Goal: Task Accomplishment & Management: Use online tool/utility

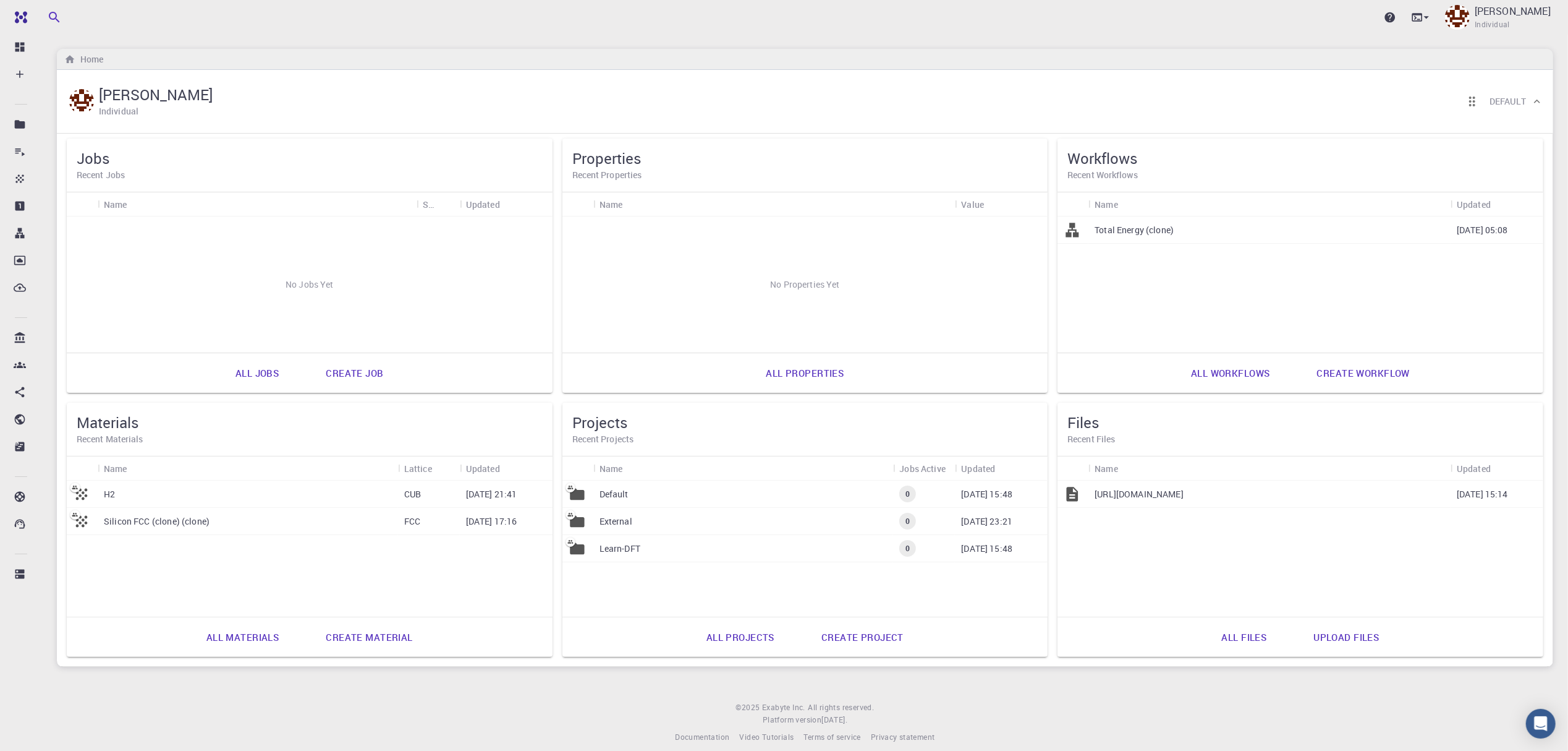
drag, startPoint x: 725, startPoint y: 500, endPoint x: 710, endPoint y: 489, distance: 18.6
click at [710, 489] on div "Default" at bounding box center [743, 494] width 301 height 27
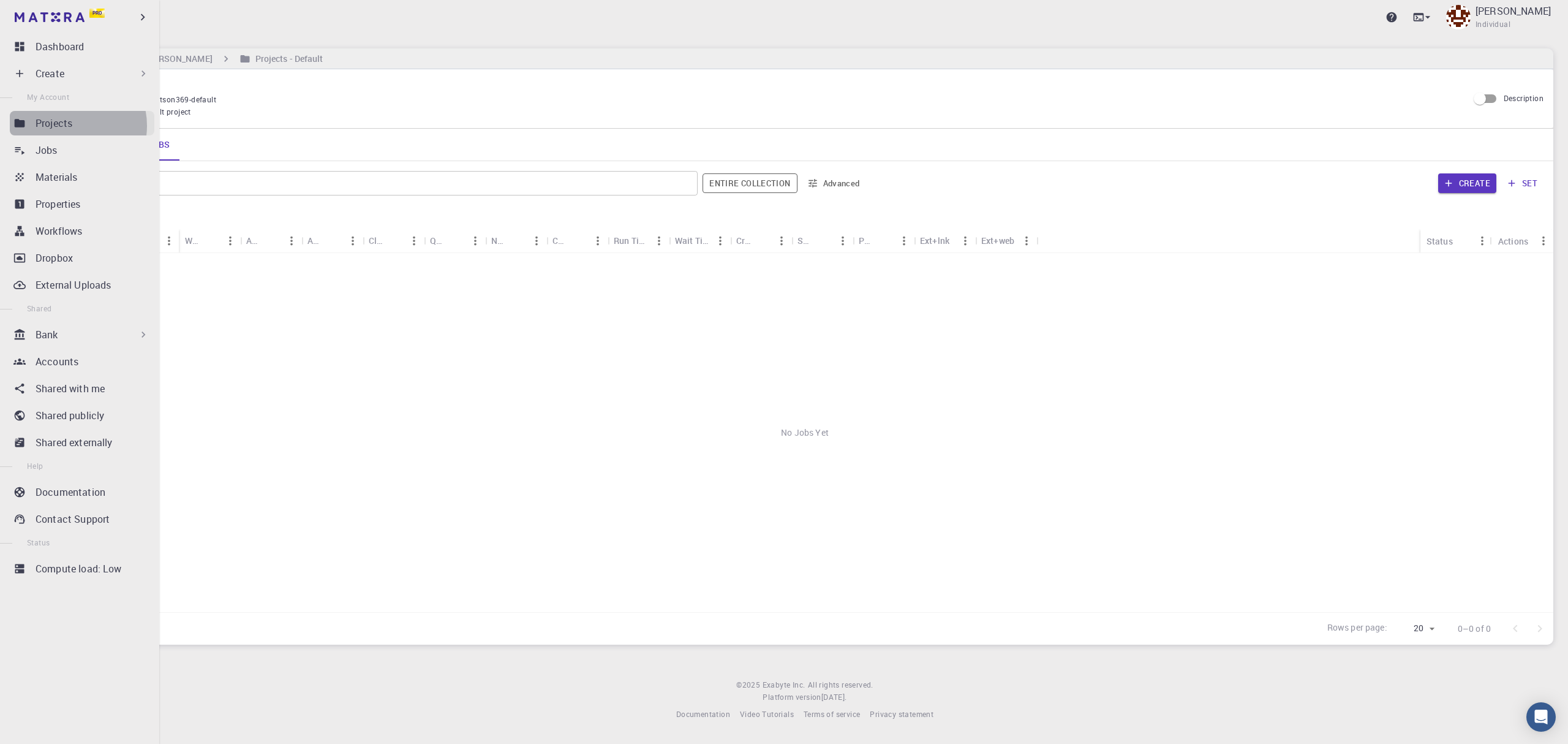
click at [67, 126] on p "Projects" at bounding box center [53, 123] width 37 height 14
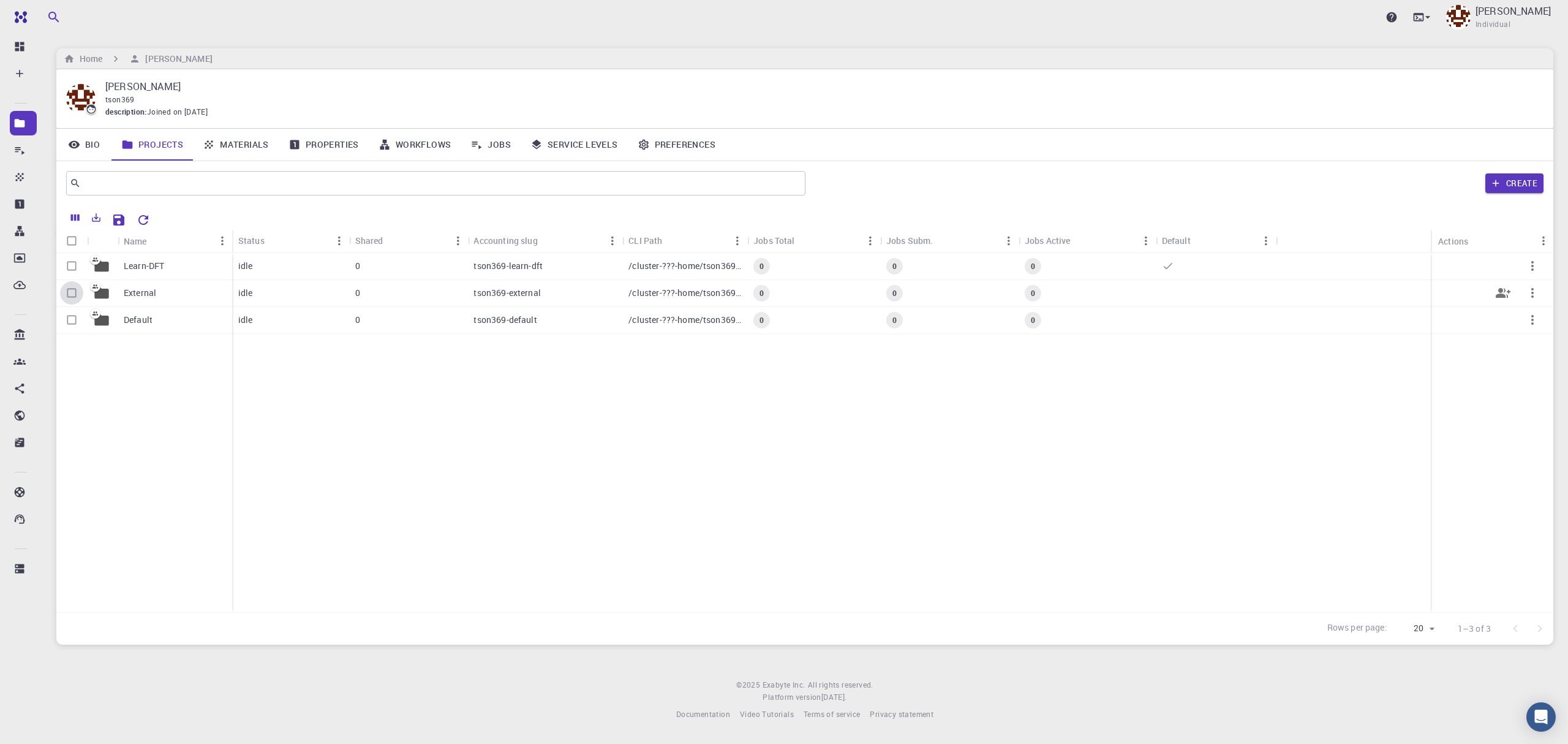
click at [72, 294] on input "Select row" at bounding box center [71, 293] width 23 height 23
checkbox input "true"
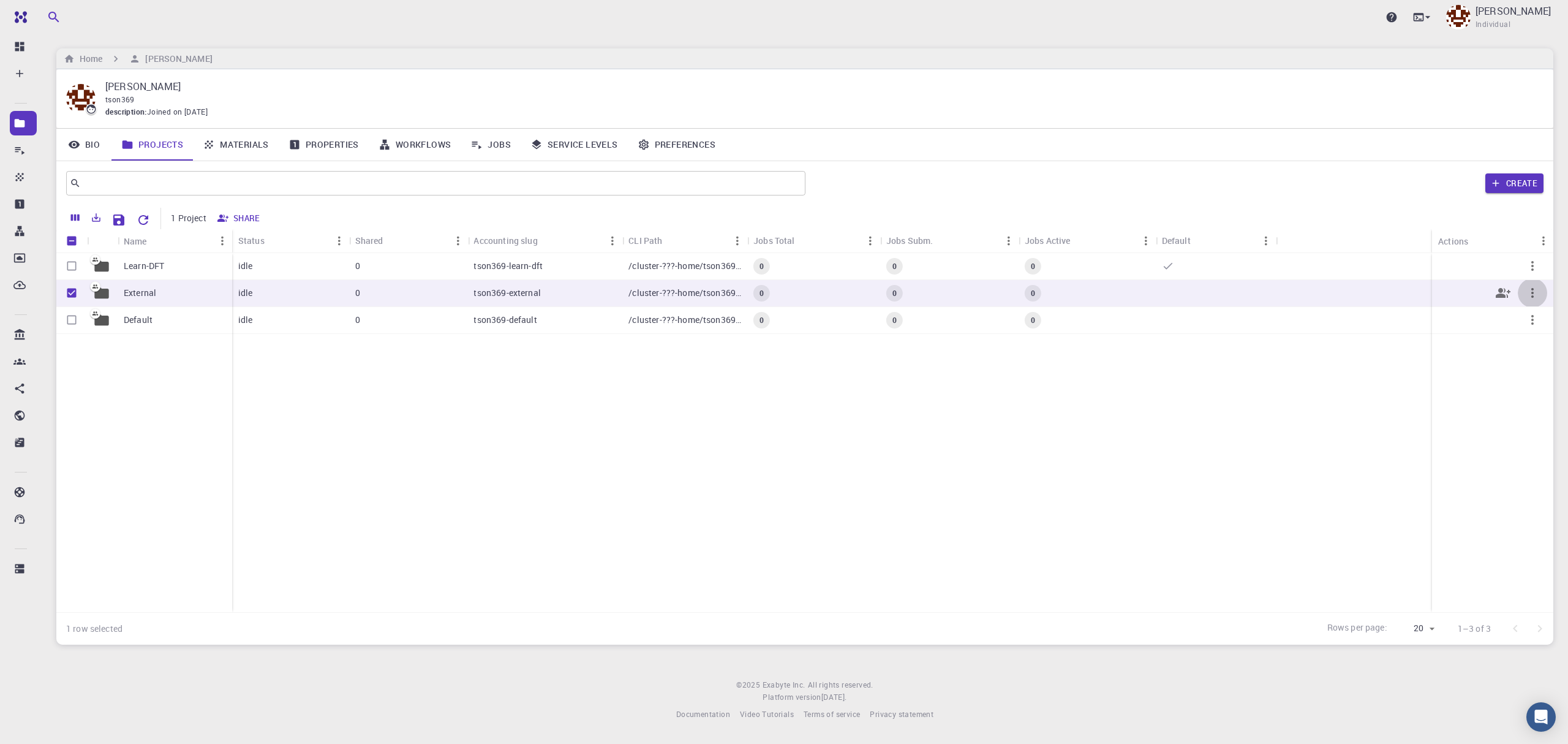
click at [1532, 293] on icon "button" at bounding box center [1533, 293] width 14 height 14
drag, startPoint x: 929, startPoint y: 415, endPoint x: 927, endPoint y: 424, distance: 9.2
click at [930, 416] on div at bounding box center [784, 372] width 1568 height 744
click at [144, 290] on p "External" at bounding box center [139, 292] width 32 height 12
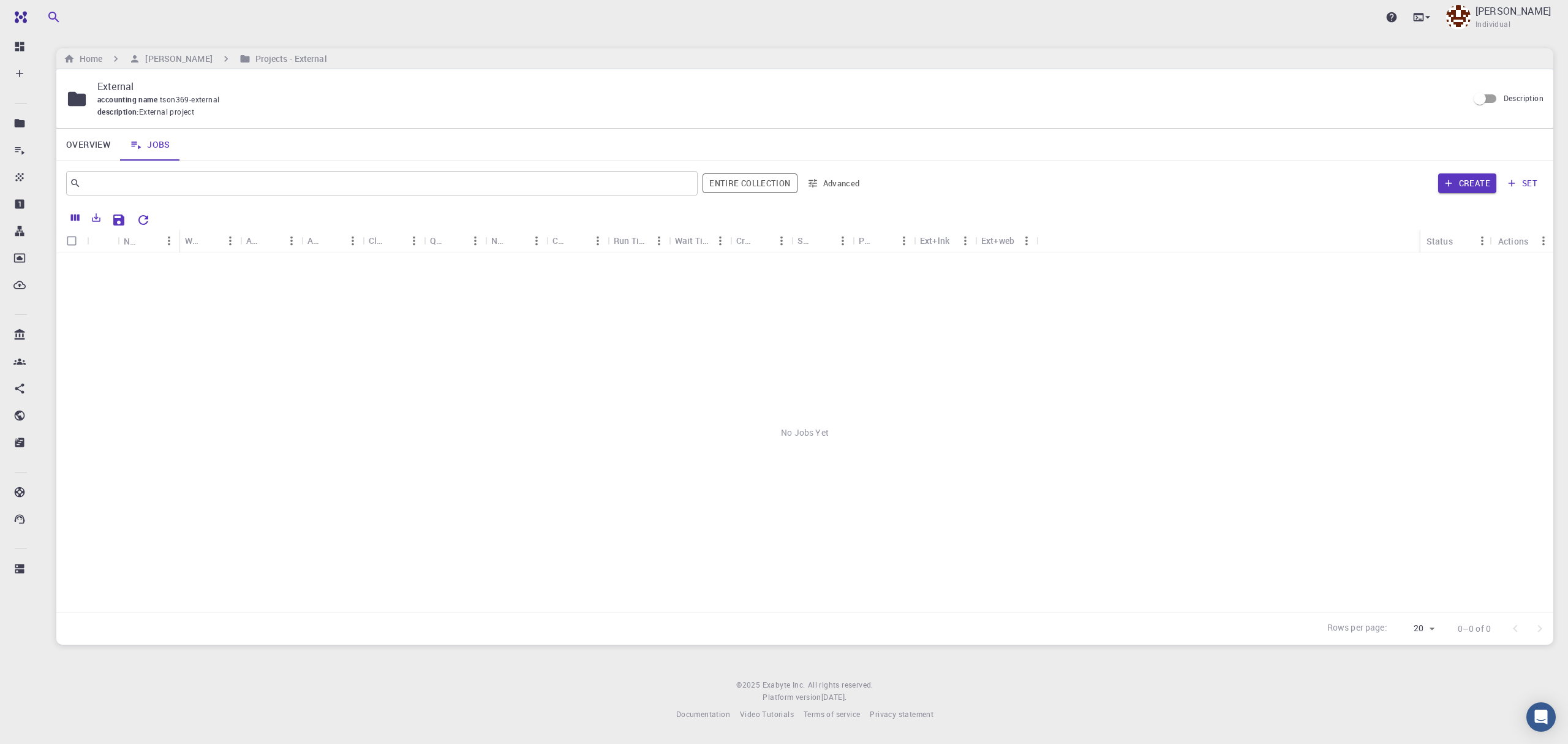
click at [112, 84] on p "External" at bounding box center [778, 87] width 1361 height 14
click at [60, 84] on div "External accounting name tson369-external description : External project Descri…" at bounding box center [805, 98] width 1497 height 58
click at [133, 84] on p "External" at bounding box center [778, 87] width 1361 height 14
click at [125, 82] on p "External" at bounding box center [778, 87] width 1361 height 14
drag, startPoint x: 582, startPoint y: 174, endPoint x: 582, endPoint y: 160, distance: 14.0
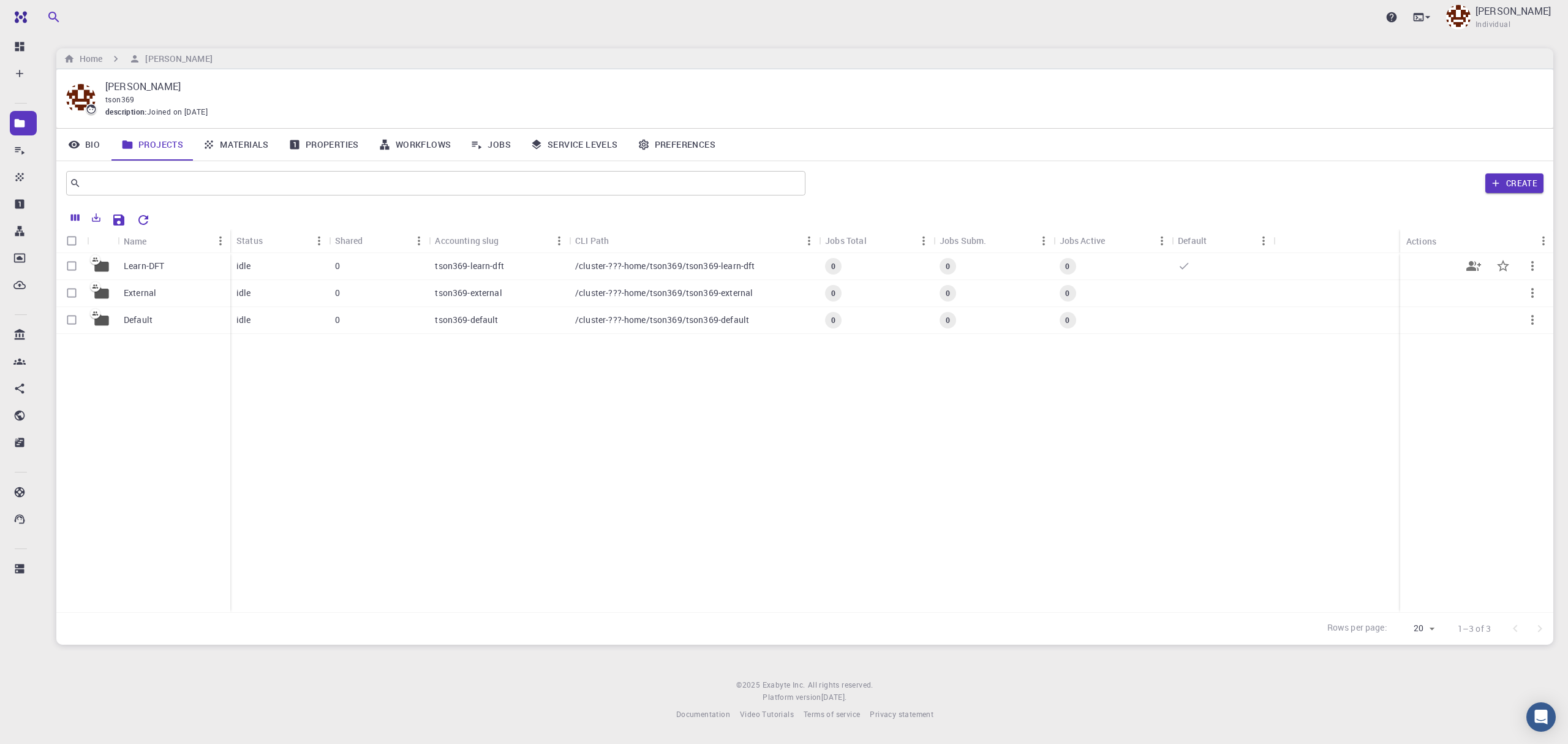
click at [152, 265] on p "Learn-DFT" at bounding box center [144, 266] width 40 height 12
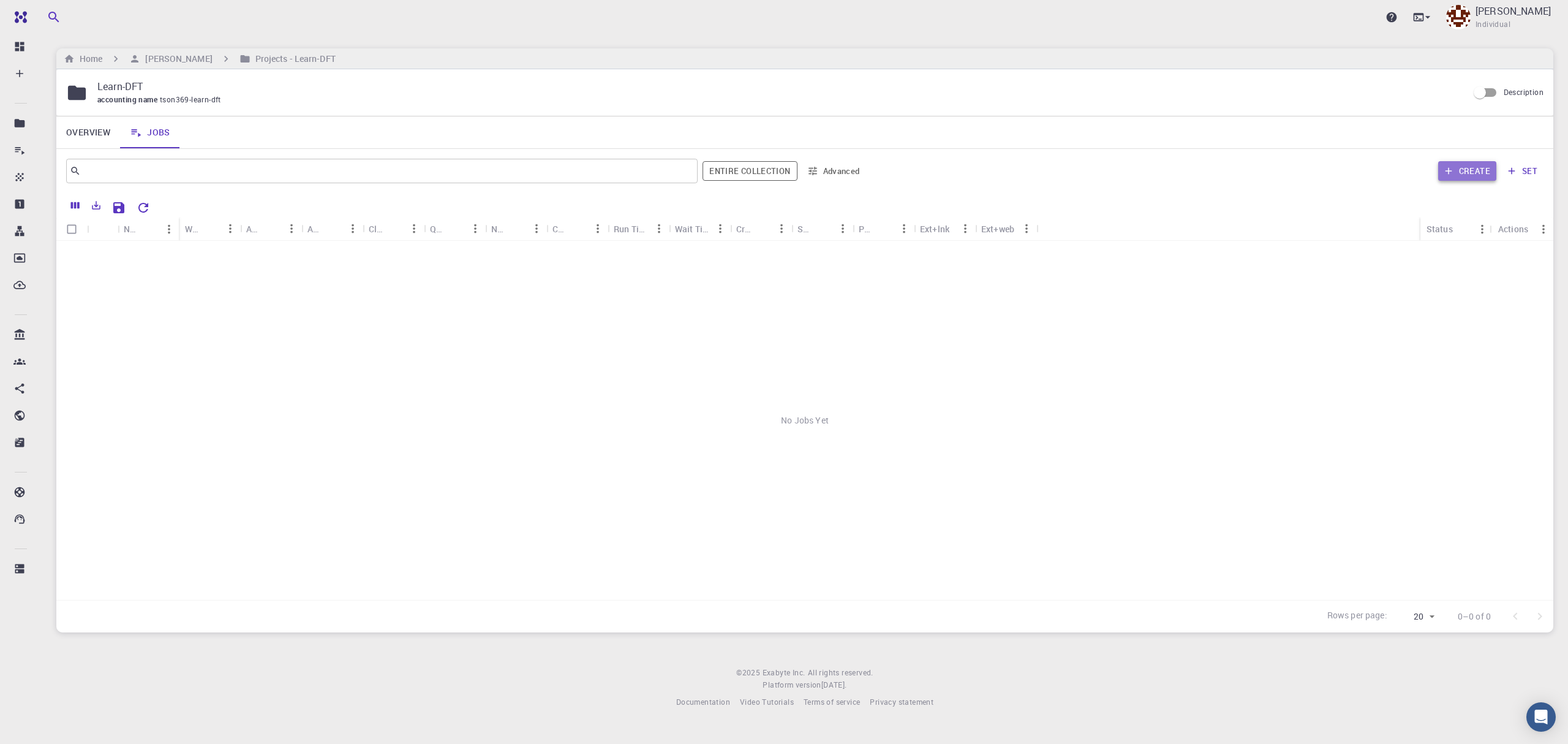
click at [1462, 172] on button "Create" at bounding box center [1467, 170] width 58 height 19
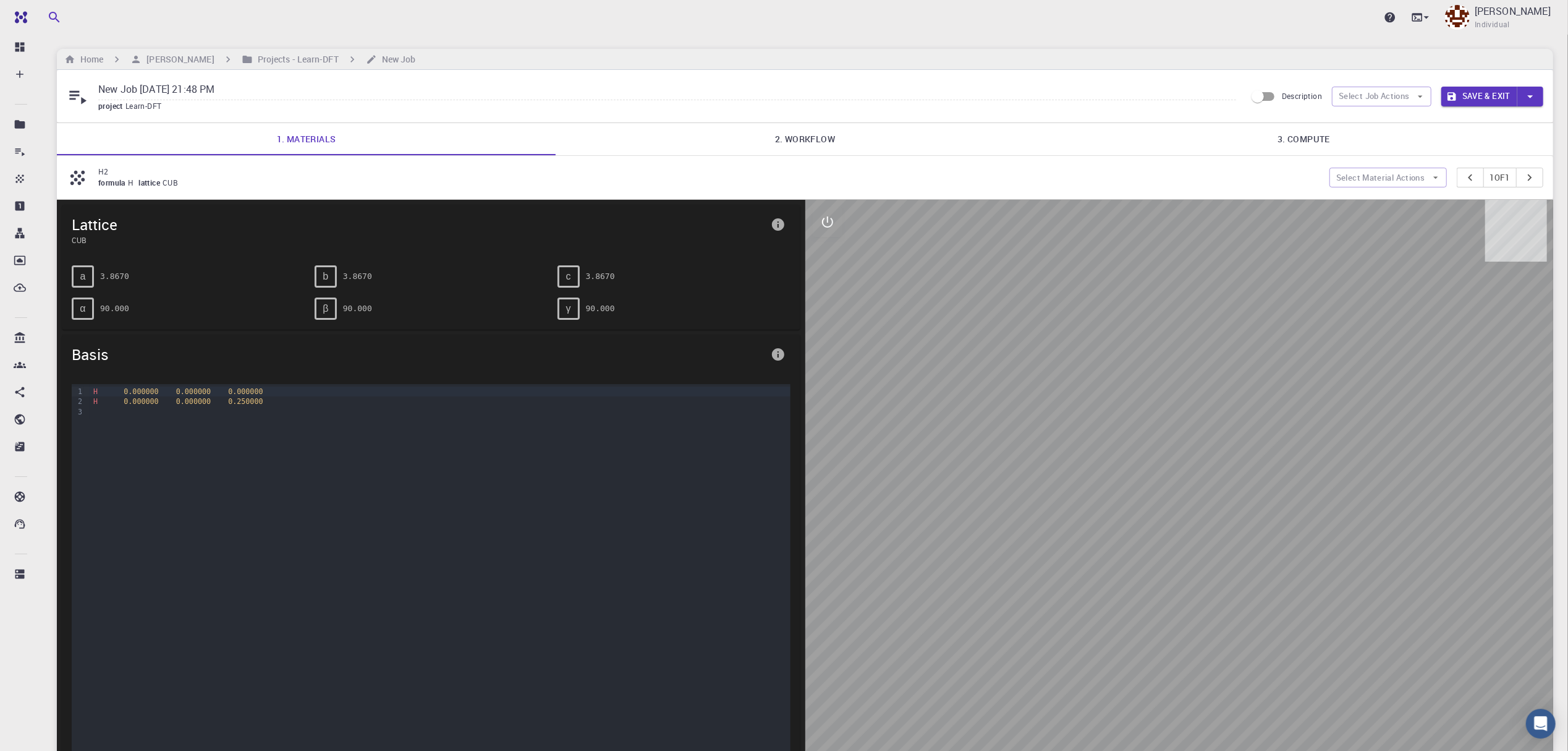
drag, startPoint x: 129, startPoint y: 84, endPoint x: 89, endPoint y: 93, distance: 41.0
click at [129, 87] on input "New Job [DATE] 21:48 PM" at bounding box center [667, 90] width 1138 height 20
type input "N"
type input "NaBH4_MeOH"
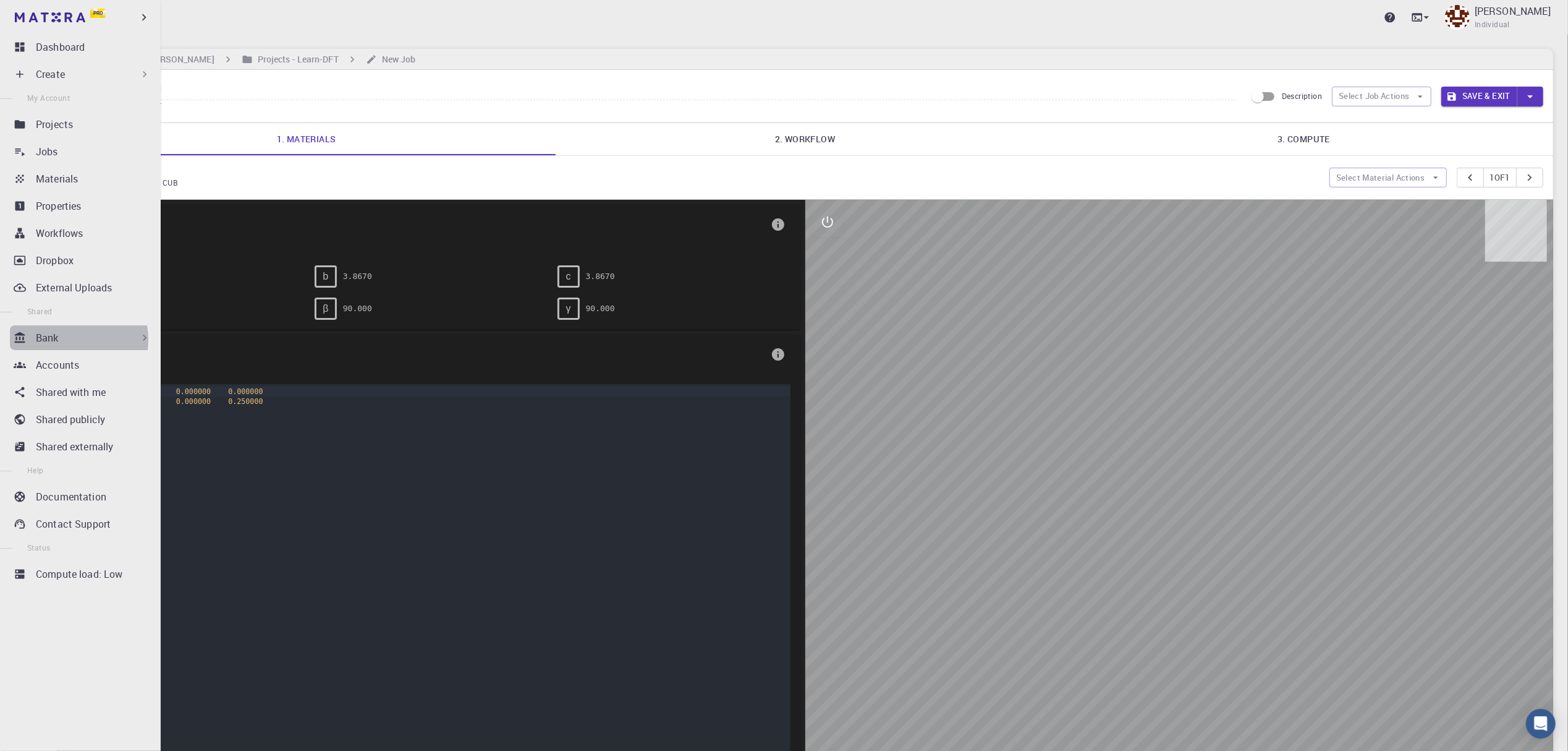
click at [68, 339] on div "Bank" at bounding box center [93, 337] width 115 height 15
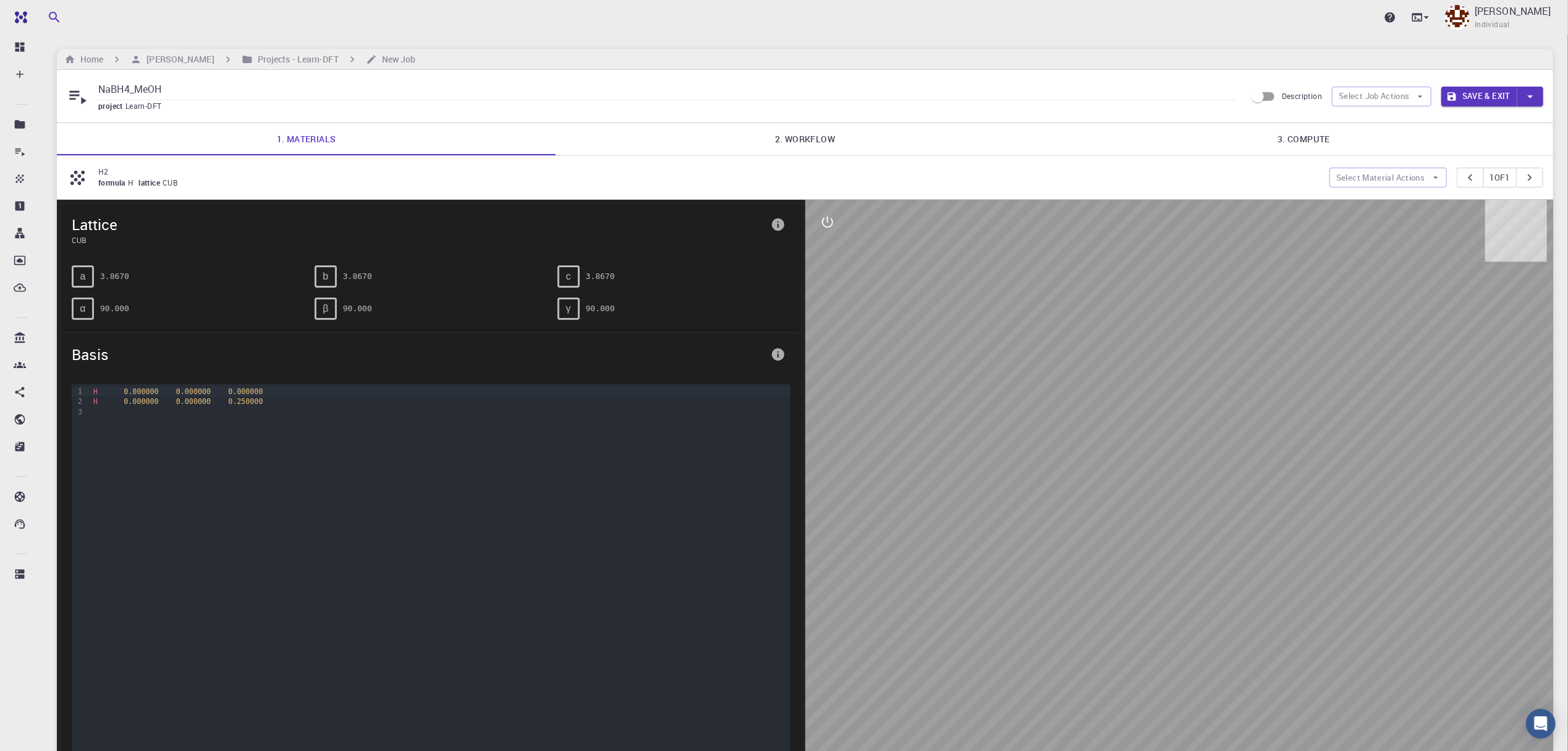
click at [807, 141] on link "2. Workflow" at bounding box center [804, 139] width 499 height 32
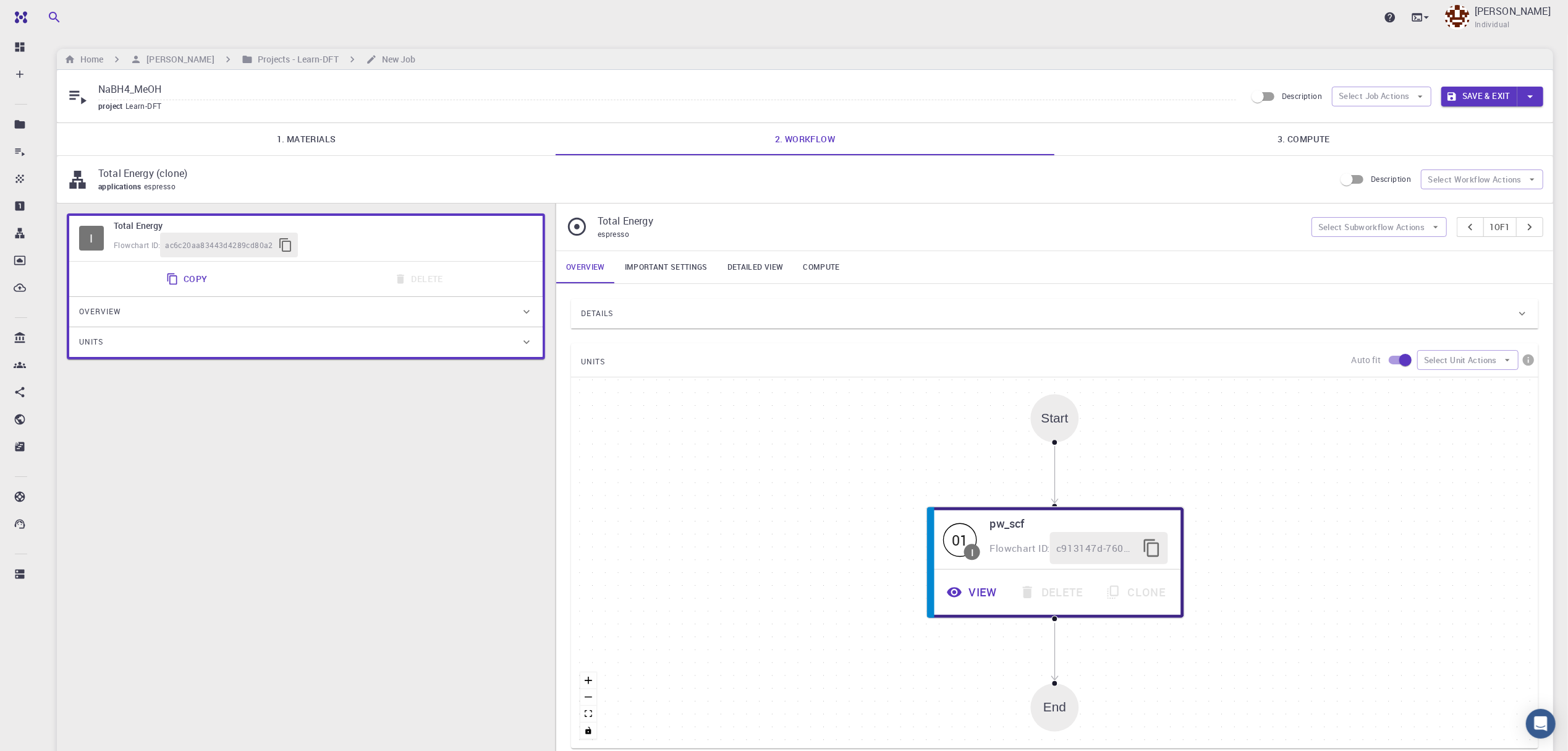
click at [661, 273] on link "Important settings" at bounding box center [666, 267] width 103 height 32
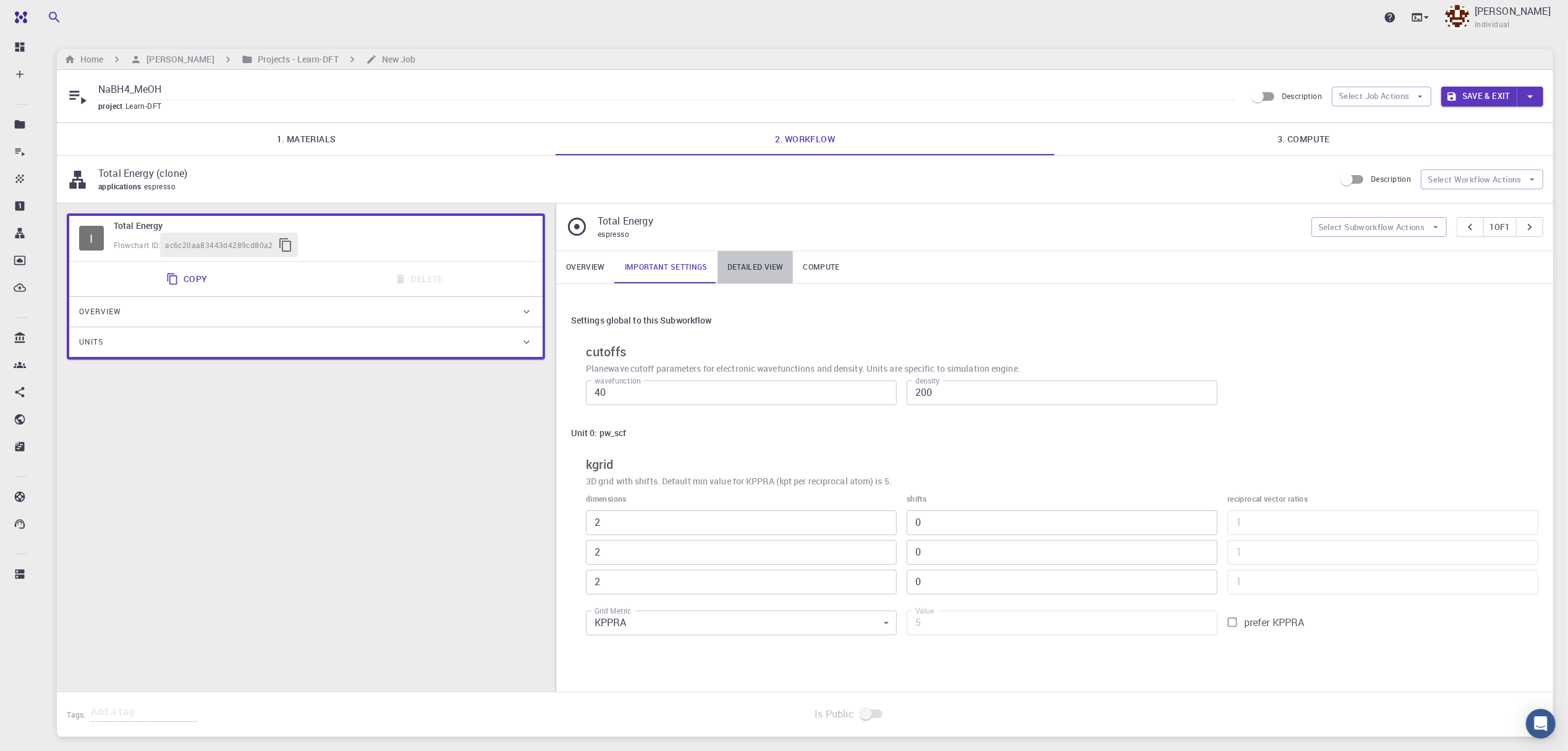
click at [762, 270] on link "Detailed view" at bounding box center [756, 267] width 76 height 32
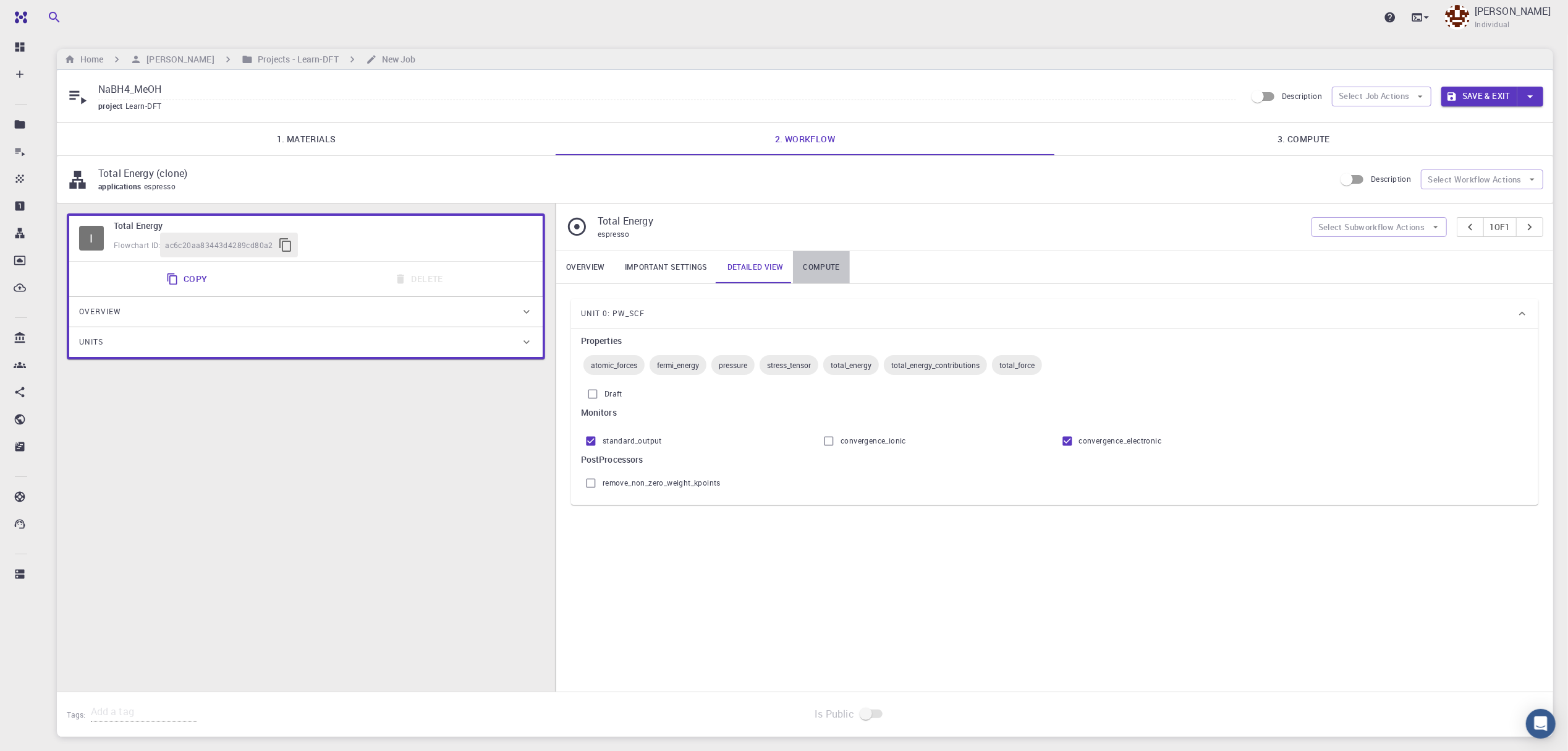
click at [818, 272] on link "Compute" at bounding box center [820, 267] width 56 height 32
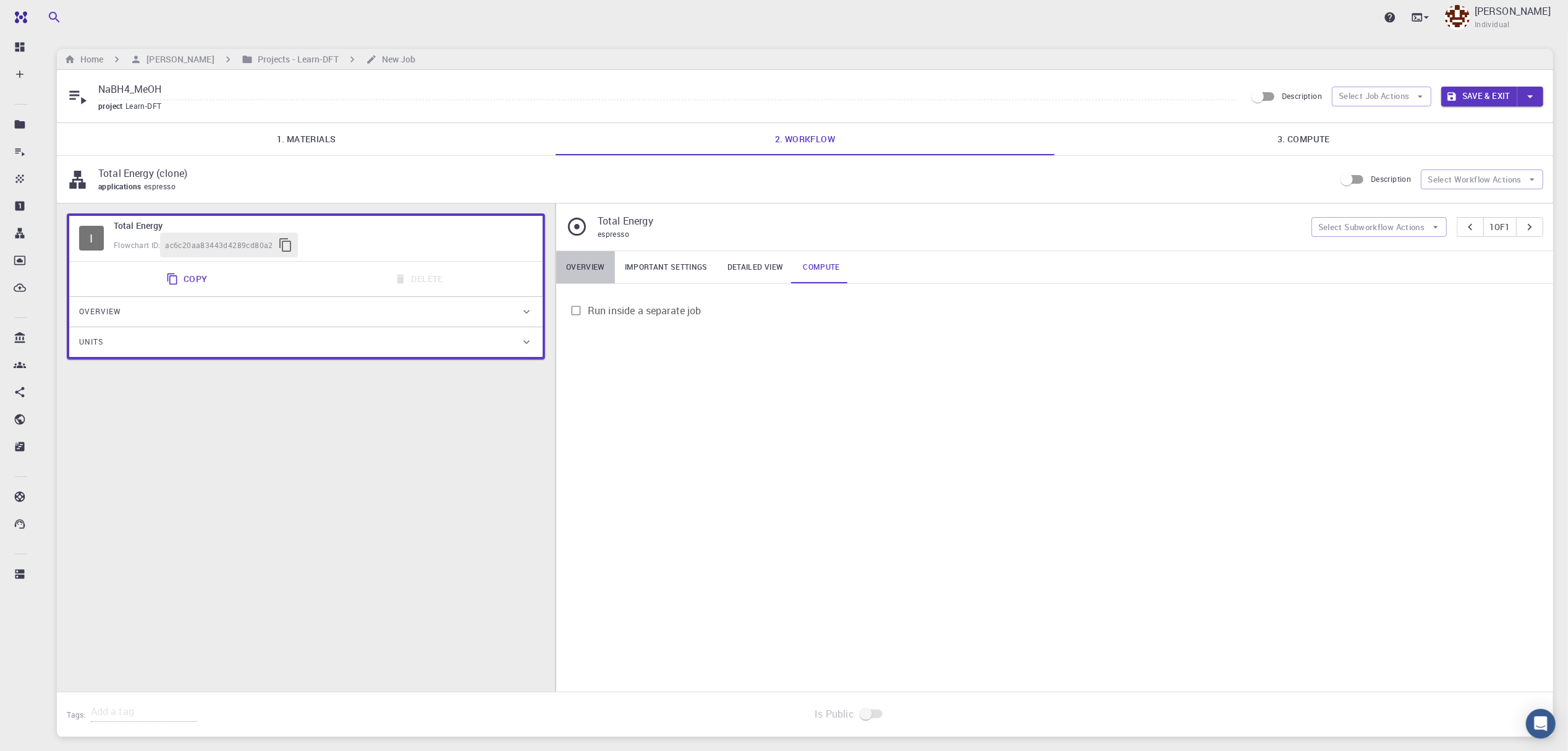
click at [587, 265] on link "Overview" at bounding box center [585, 267] width 59 height 32
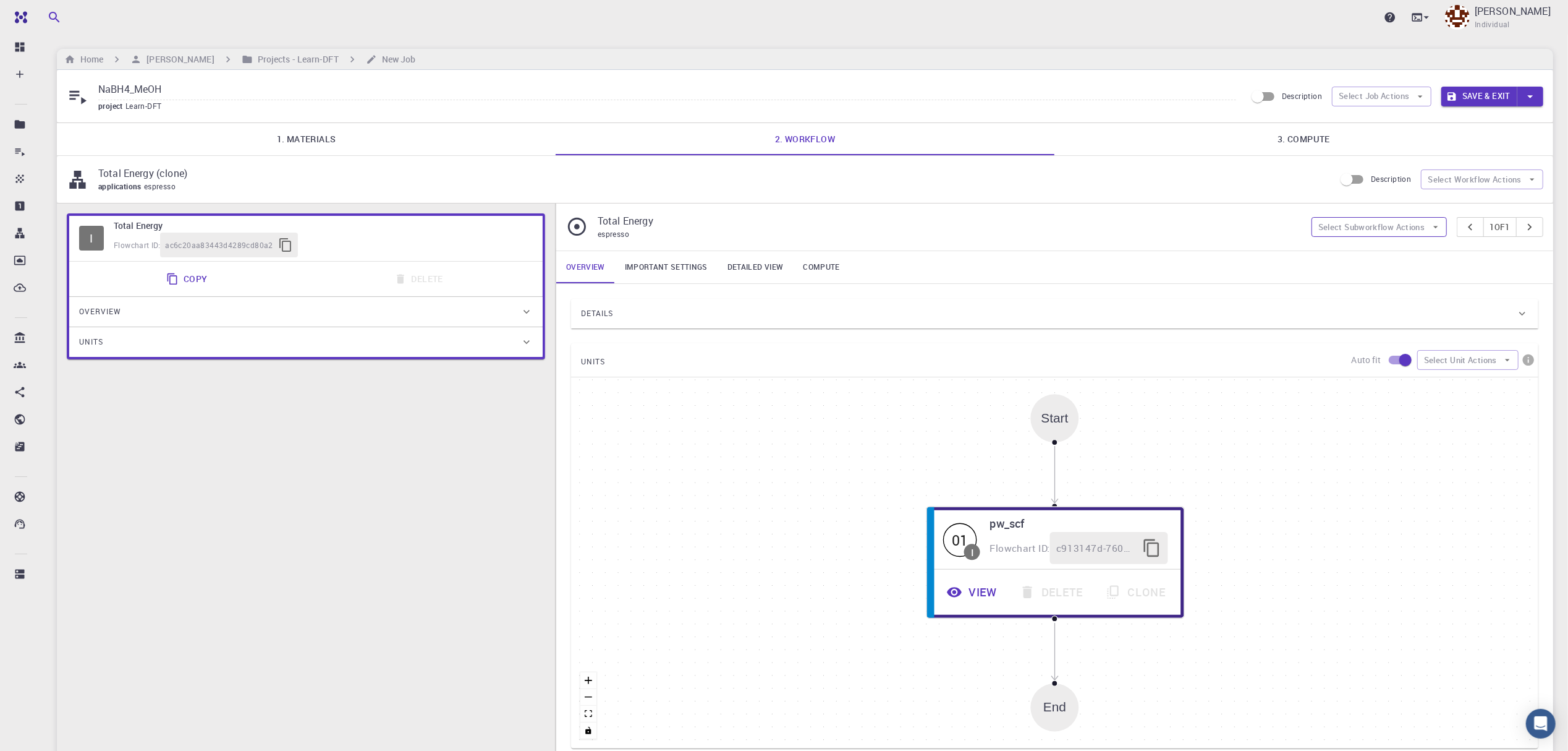
click at [1433, 227] on icon "button" at bounding box center [1435, 227] width 11 height 11
click at [1101, 288] on div "Details Properties atomic-forces fermi-energy pressure stress-tensor total-ener…" at bounding box center [1054, 524] width 997 height 479
click at [1527, 176] on icon "button" at bounding box center [1532, 179] width 11 height 11
click at [1242, 182] on div "Total Energy (clone) applications espresso" at bounding box center [711, 179] width 1227 height 27
click at [1195, 189] on div "applications espresso" at bounding box center [711, 186] width 1227 height 12
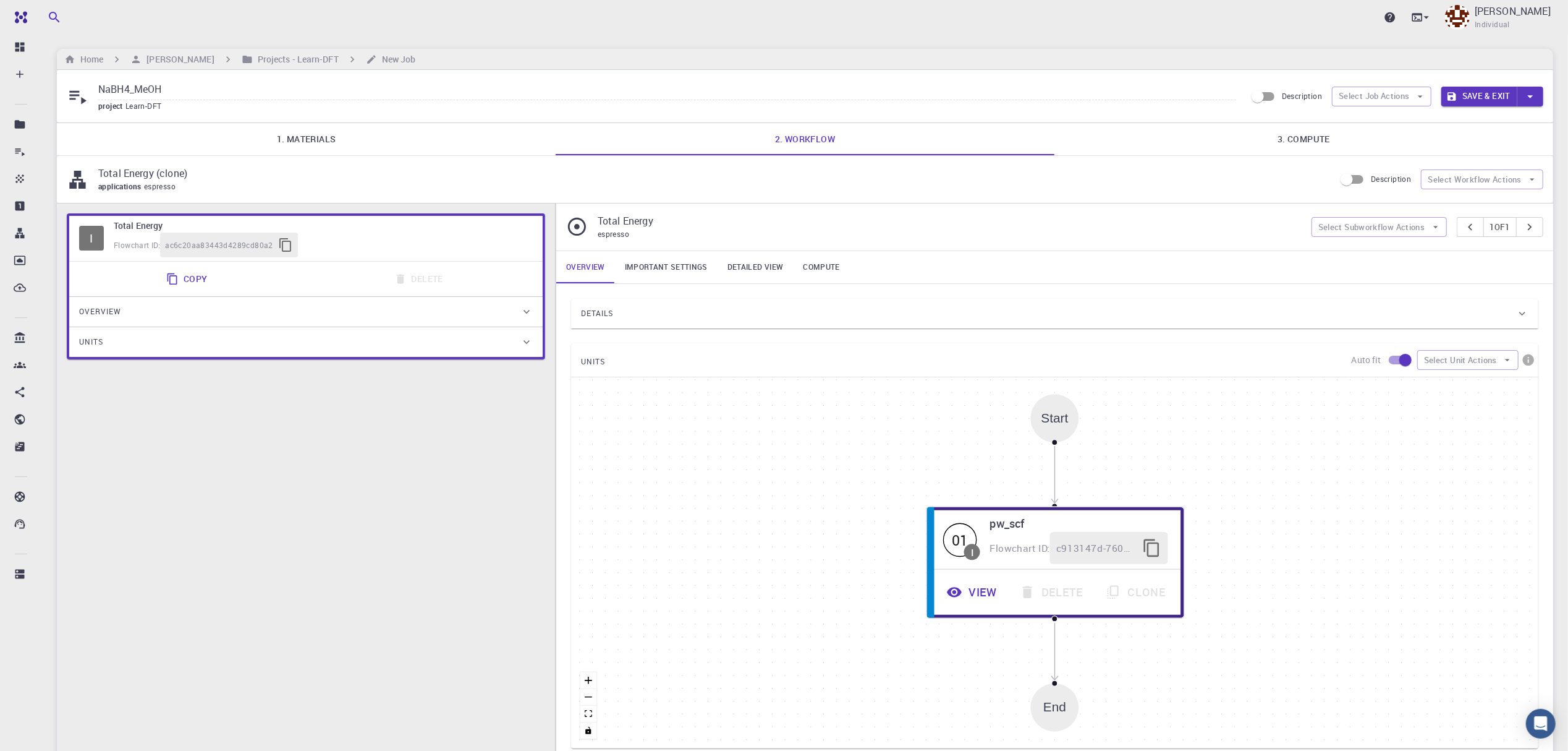
click at [528, 313] on icon at bounding box center [526, 311] width 12 height 12
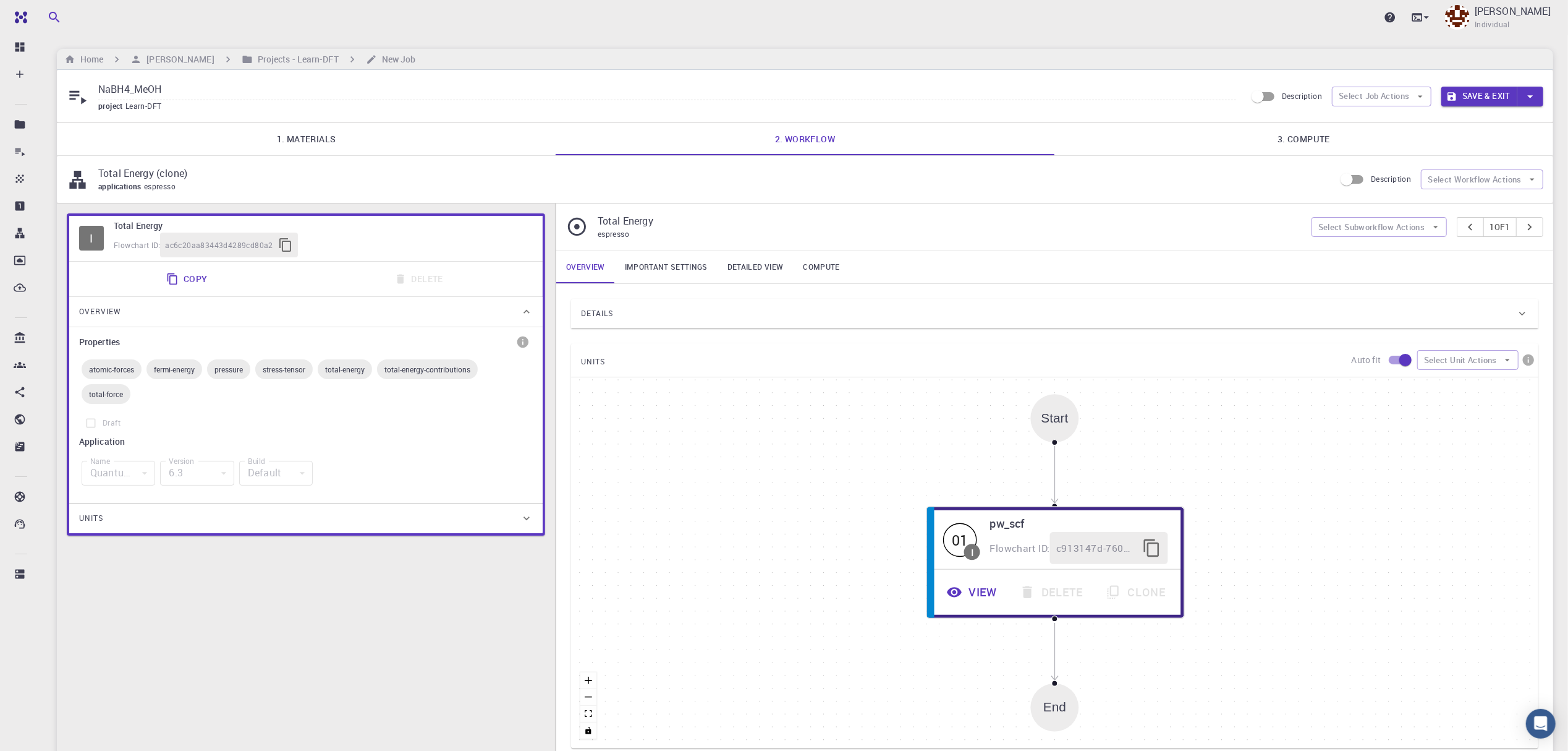
click at [525, 524] on icon at bounding box center [526, 518] width 12 height 12
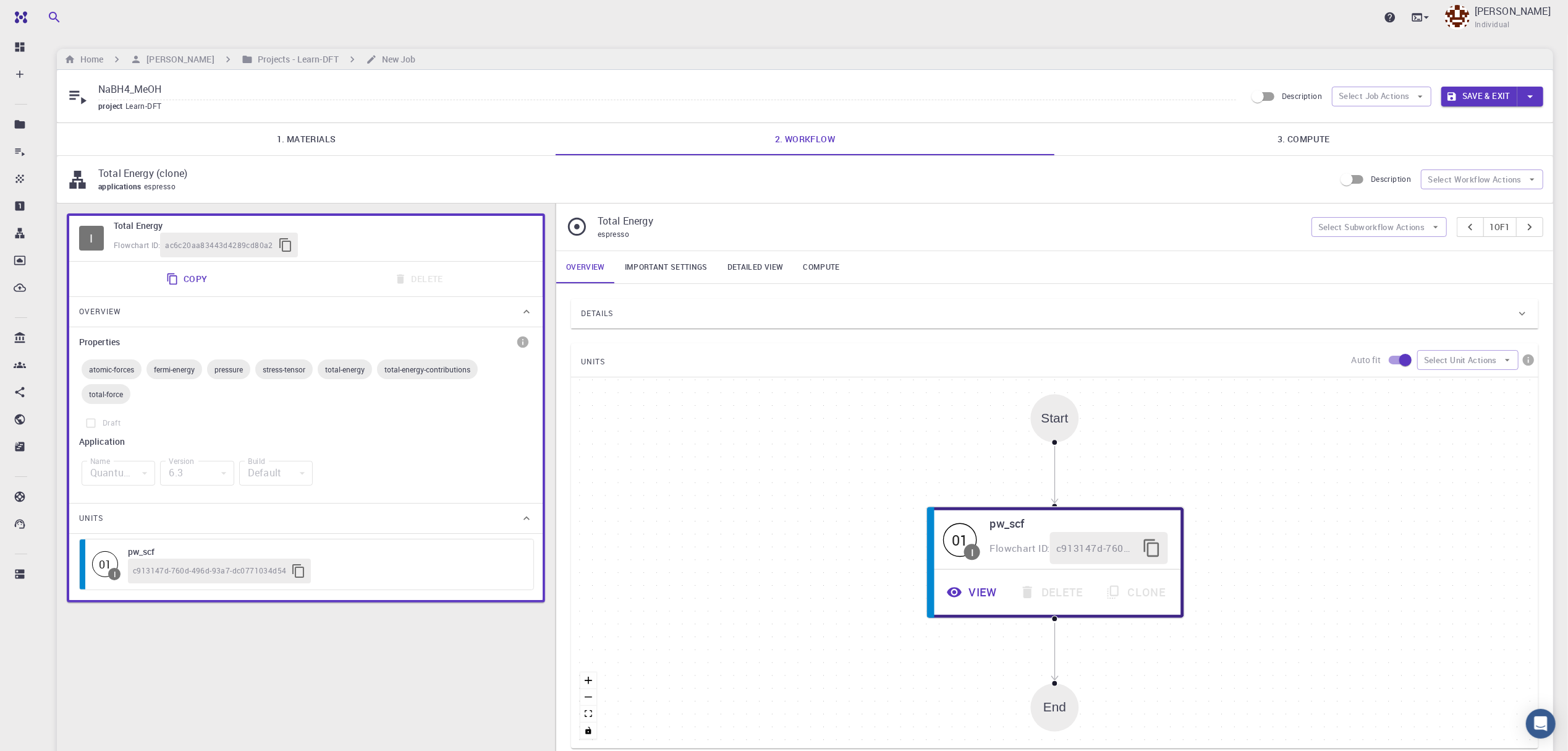
click at [149, 473] on div "Quantum Espresso" at bounding box center [118, 473] width 74 height 25
click at [97, 428] on label "Draft" at bounding box center [306, 423] width 454 height 23
click at [85, 424] on label "Draft" at bounding box center [306, 423] width 454 height 23
click at [278, 435] on label "Draft" at bounding box center [306, 423] width 454 height 23
click at [1539, 176] on button "Select Workflow Actions" at bounding box center [1482, 179] width 122 height 20
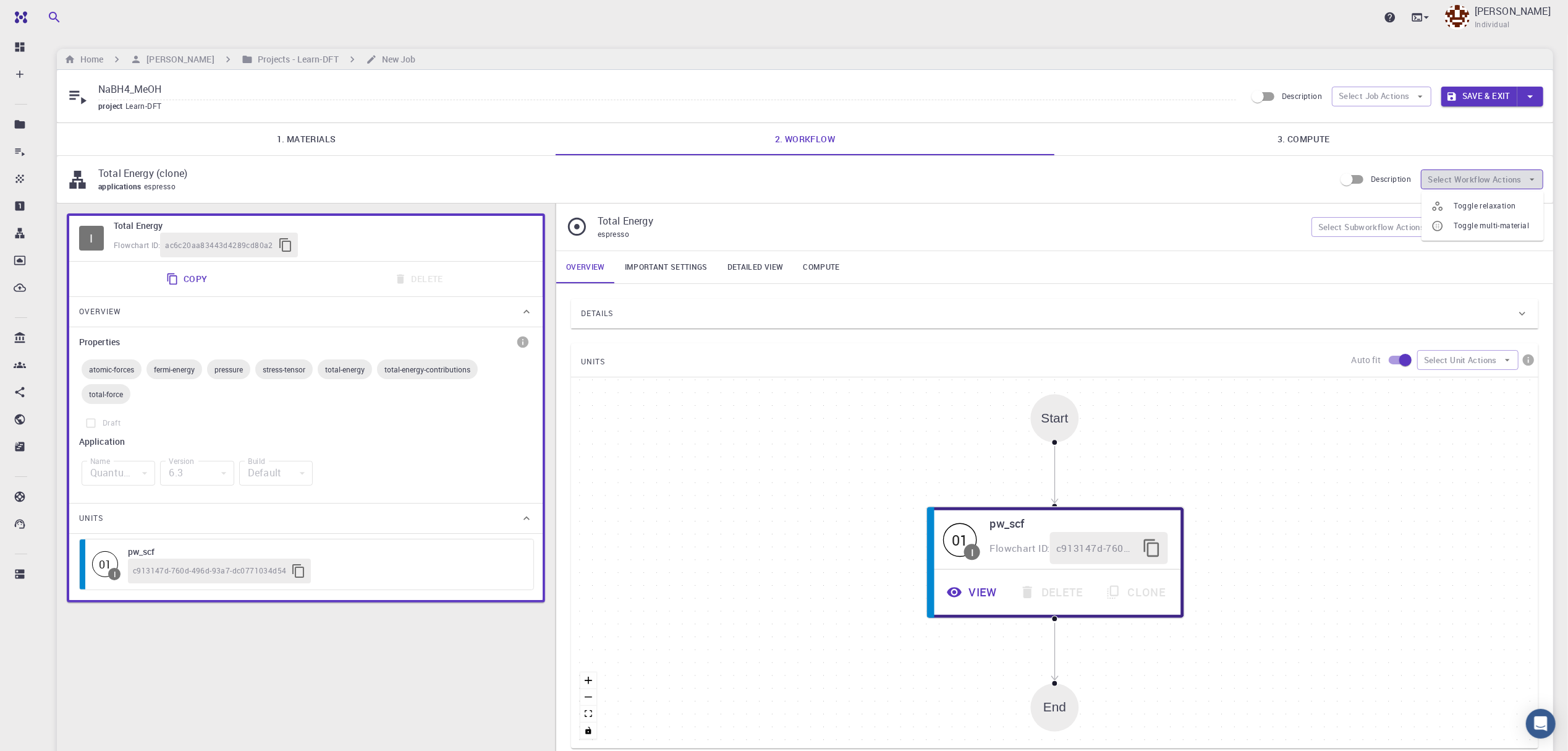
click at [1539, 176] on button "Select Workflow Actions" at bounding box center [1482, 179] width 122 height 20
click at [1518, 208] on span "Toggle relaxation" at bounding box center [1494, 205] width 80 height 12
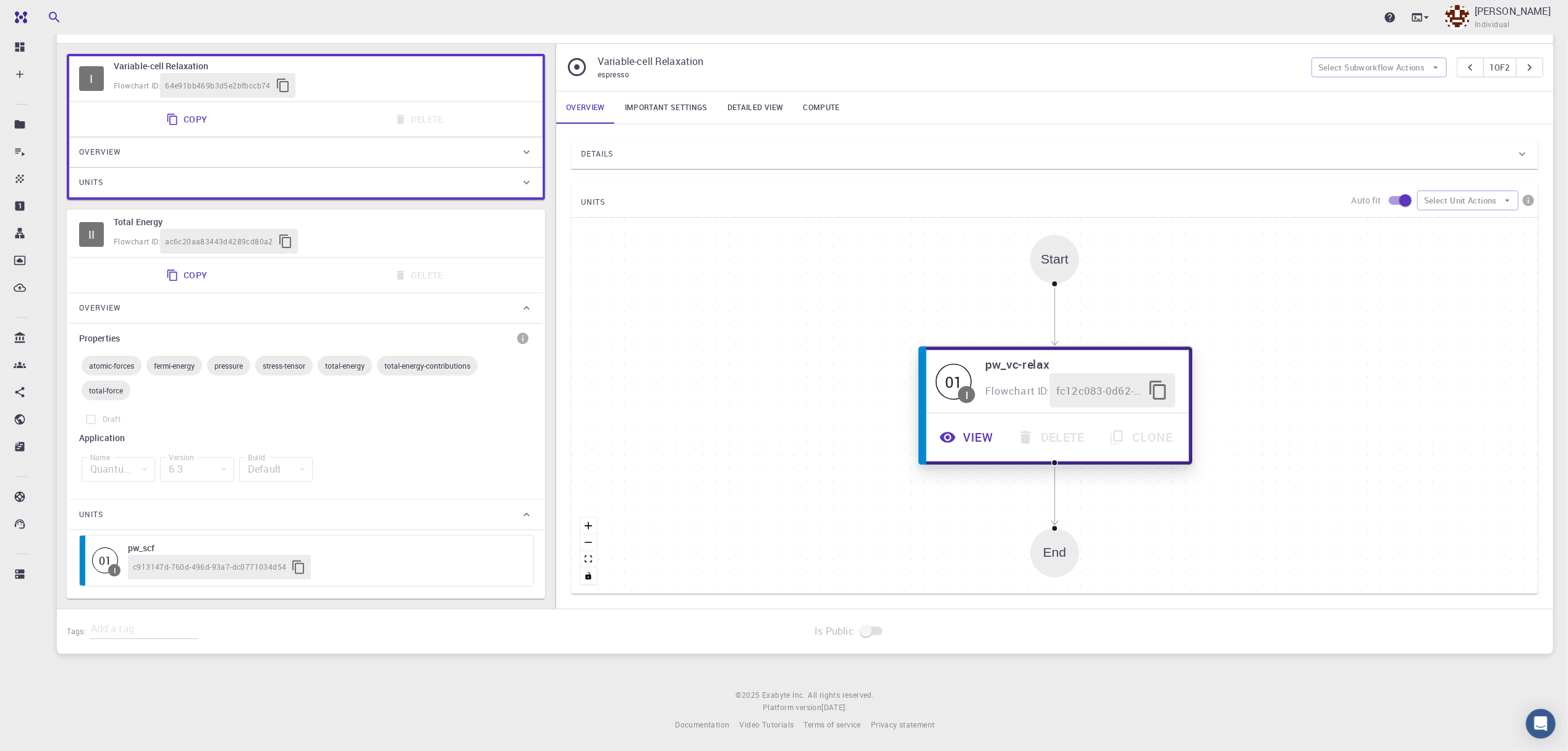
scroll to position [165, 0]
click at [1425, 58] on button "Select Subworkflow Actions" at bounding box center [1379, 67] width 135 height 20
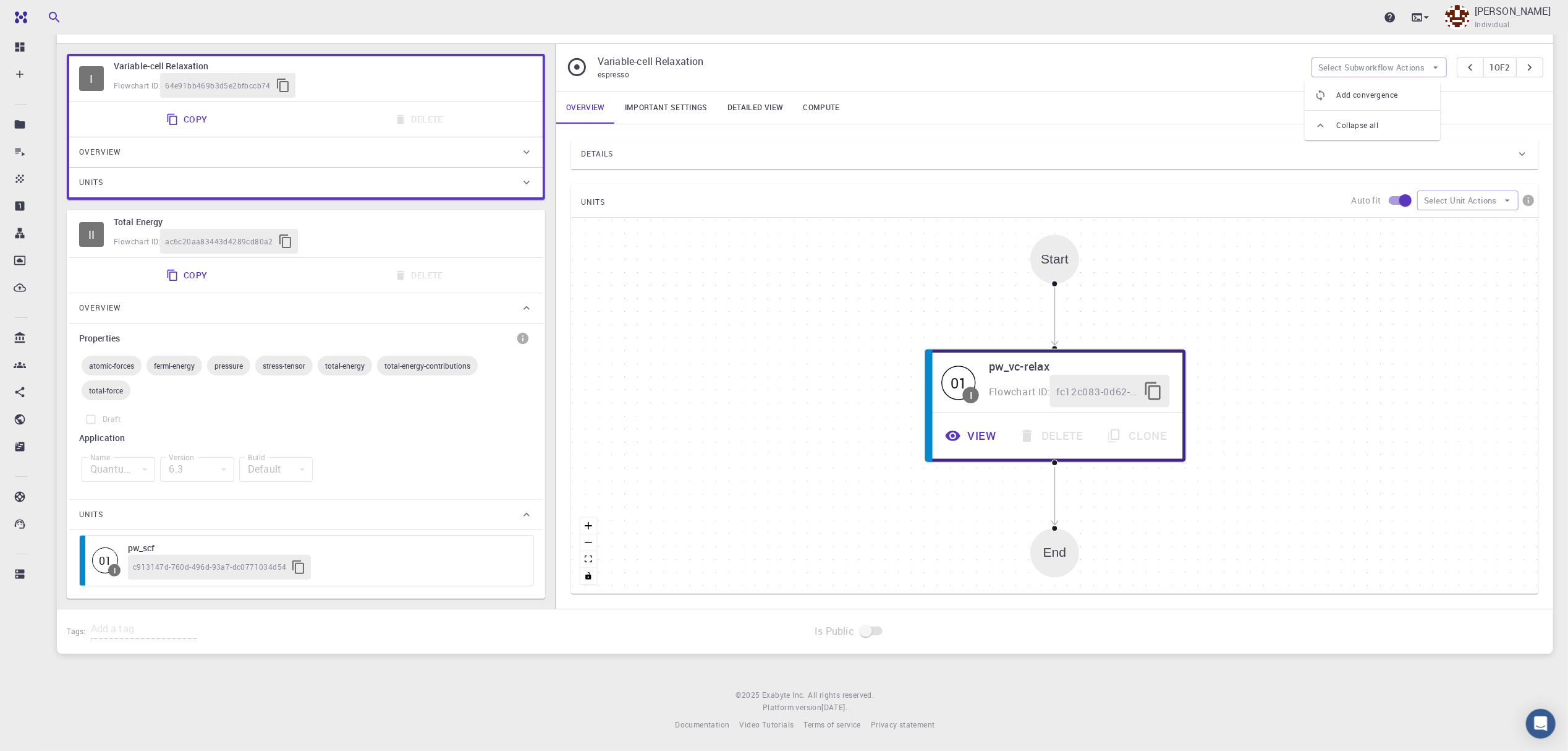
click at [1498, 115] on div "Overview Important settings Detailed view Compute" at bounding box center [1054, 108] width 997 height 32
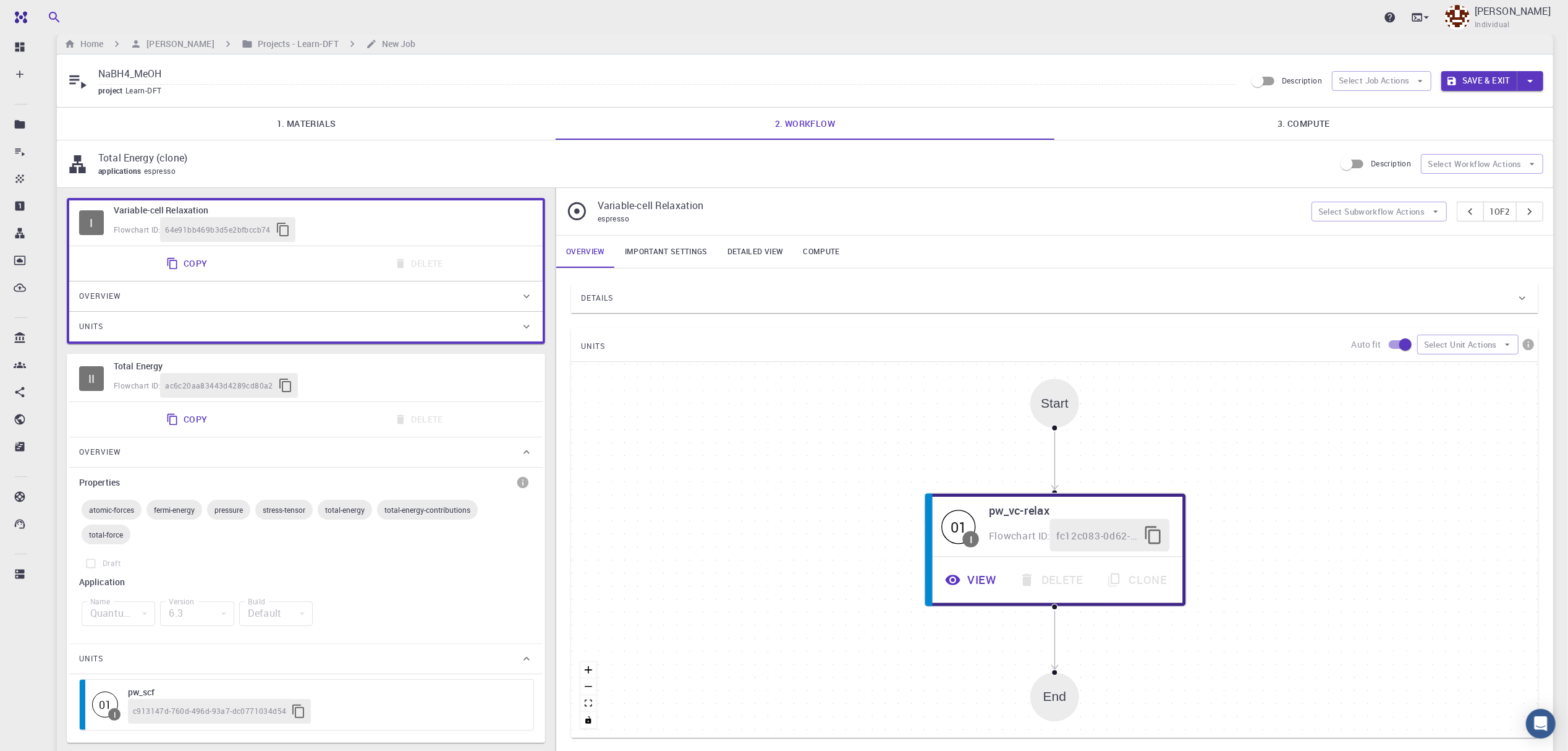
scroll to position [0, 0]
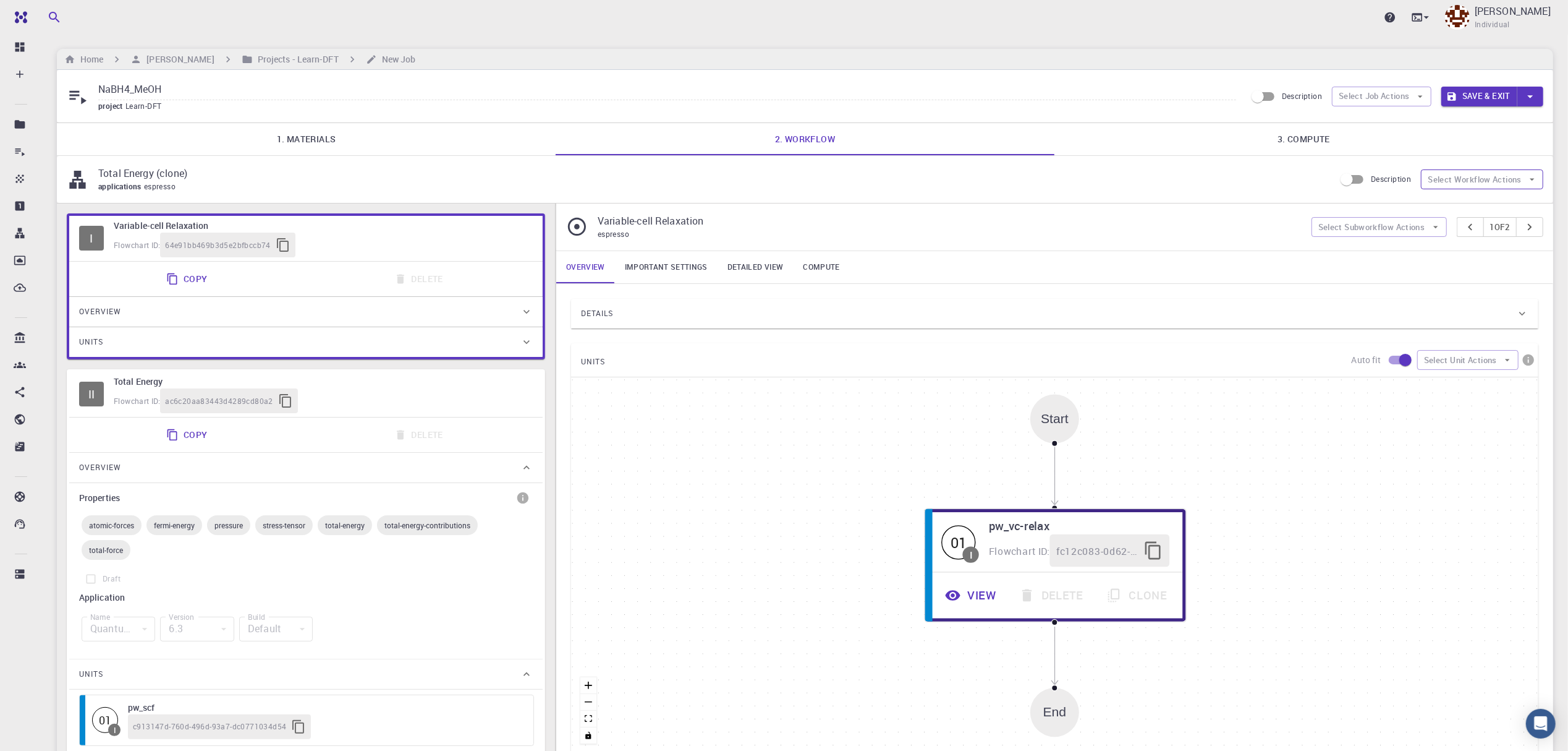
click at [1486, 184] on button "Select Workflow Actions" at bounding box center [1482, 179] width 122 height 20
click at [1479, 208] on span "Toggle relaxation" at bounding box center [1485, 211] width 63 height 12
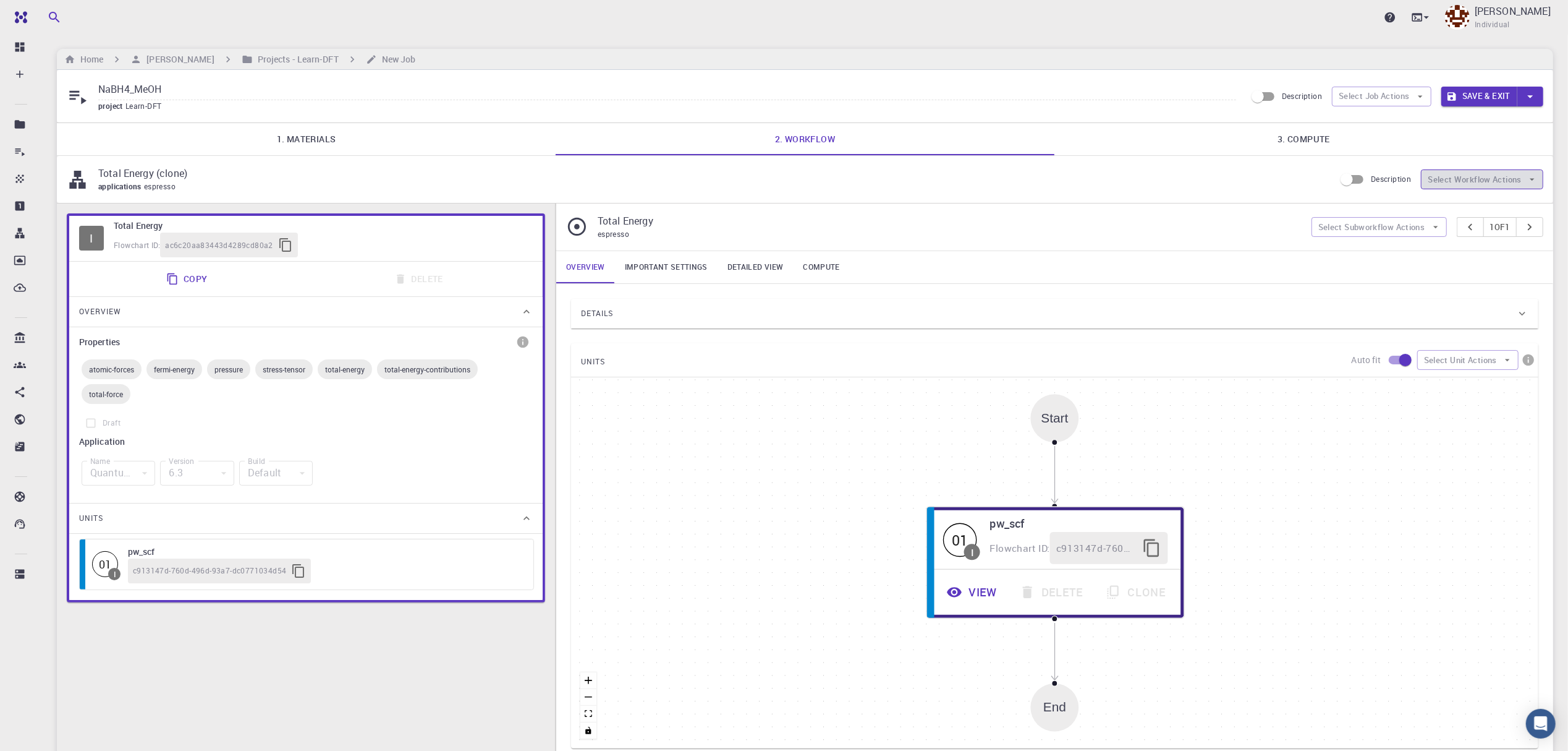
click at [1488, 183] on button "Select Workflow Actions" at bounding box center [1482, 179] width 122 height 20
click at [1499, 209] on span "Toggle relaxation" at bounding box center [1494, 205] width 80 height 12
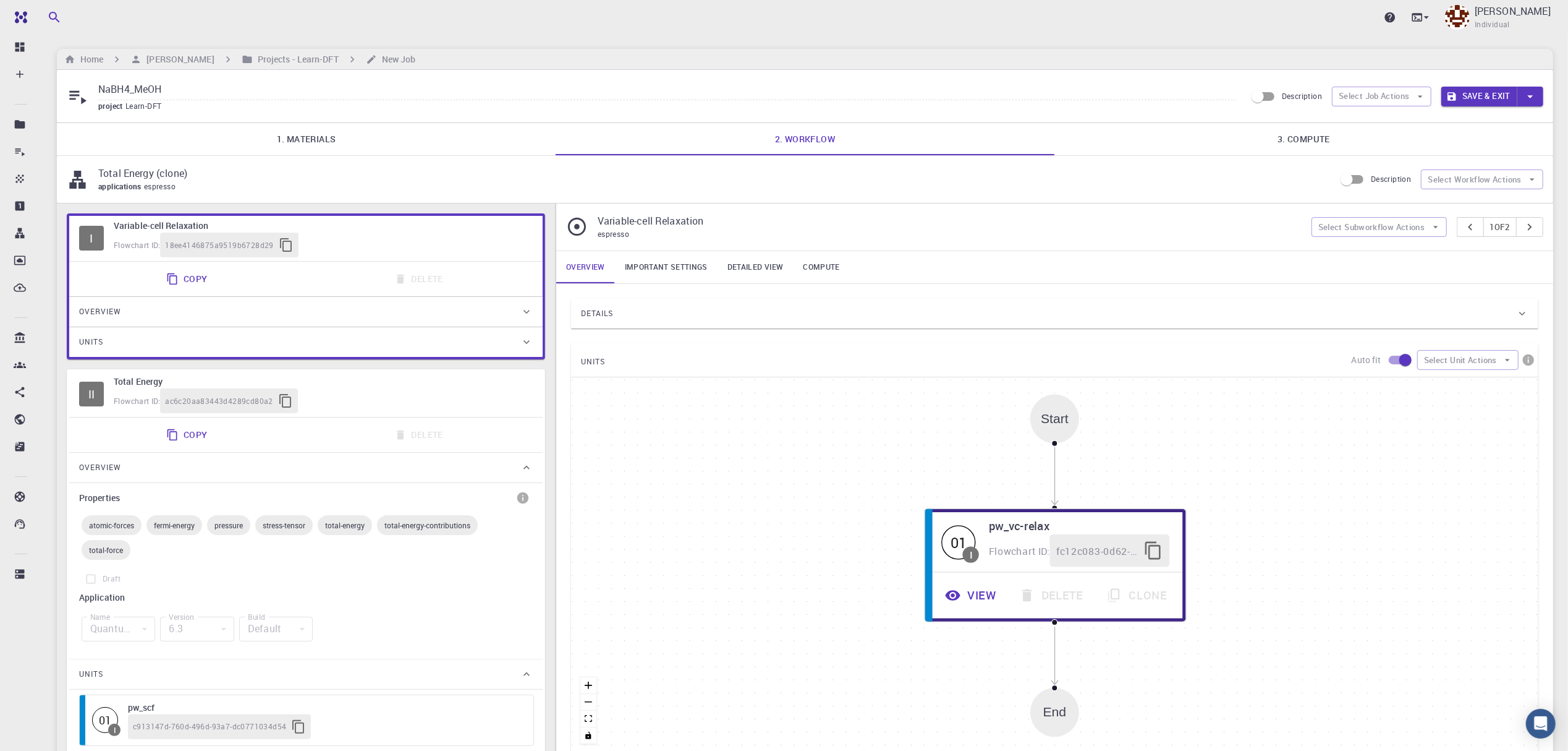
click at [673, 268] on link "Important settings" at bounding box center [666, 267] width 103 height 32
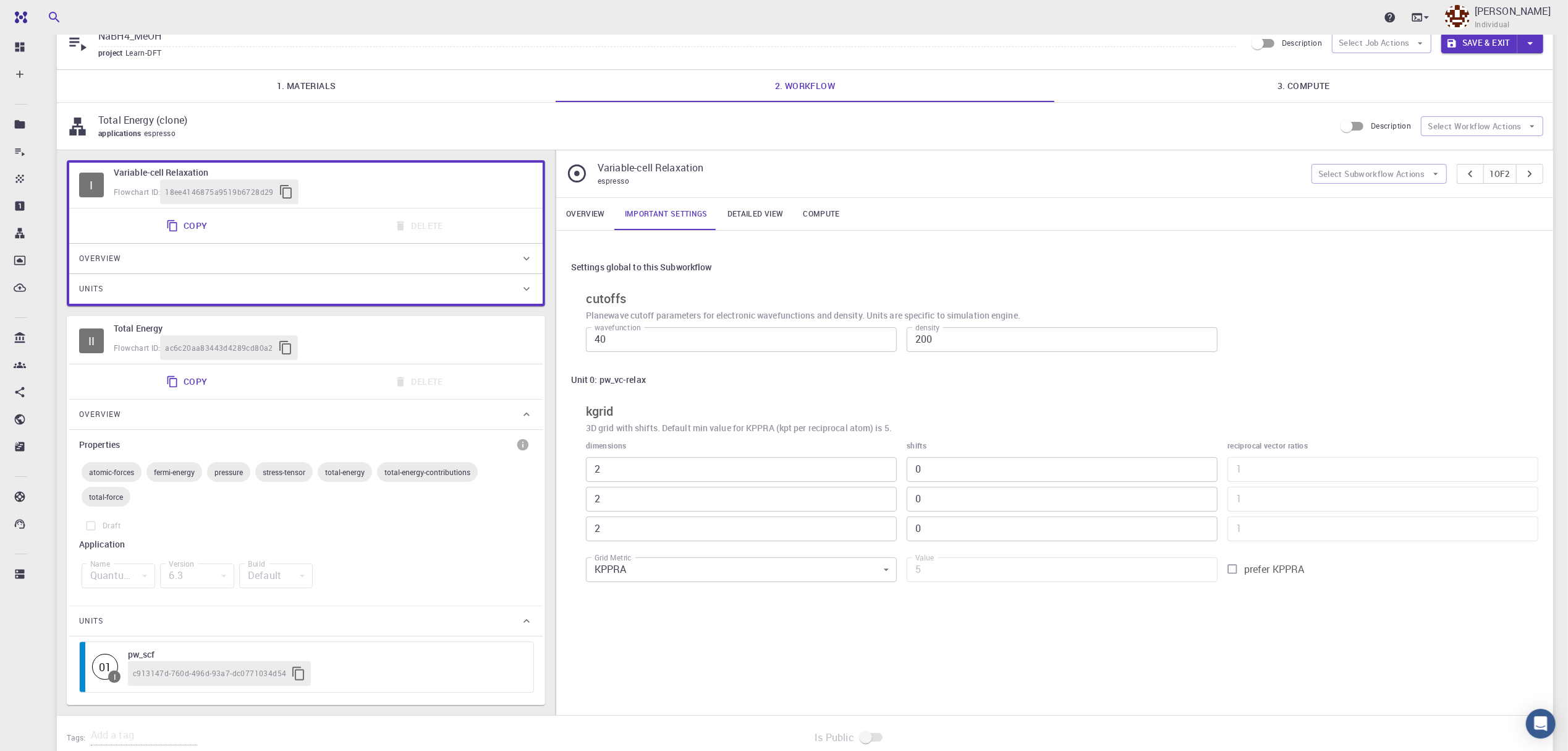
scroll to position [82, 0]
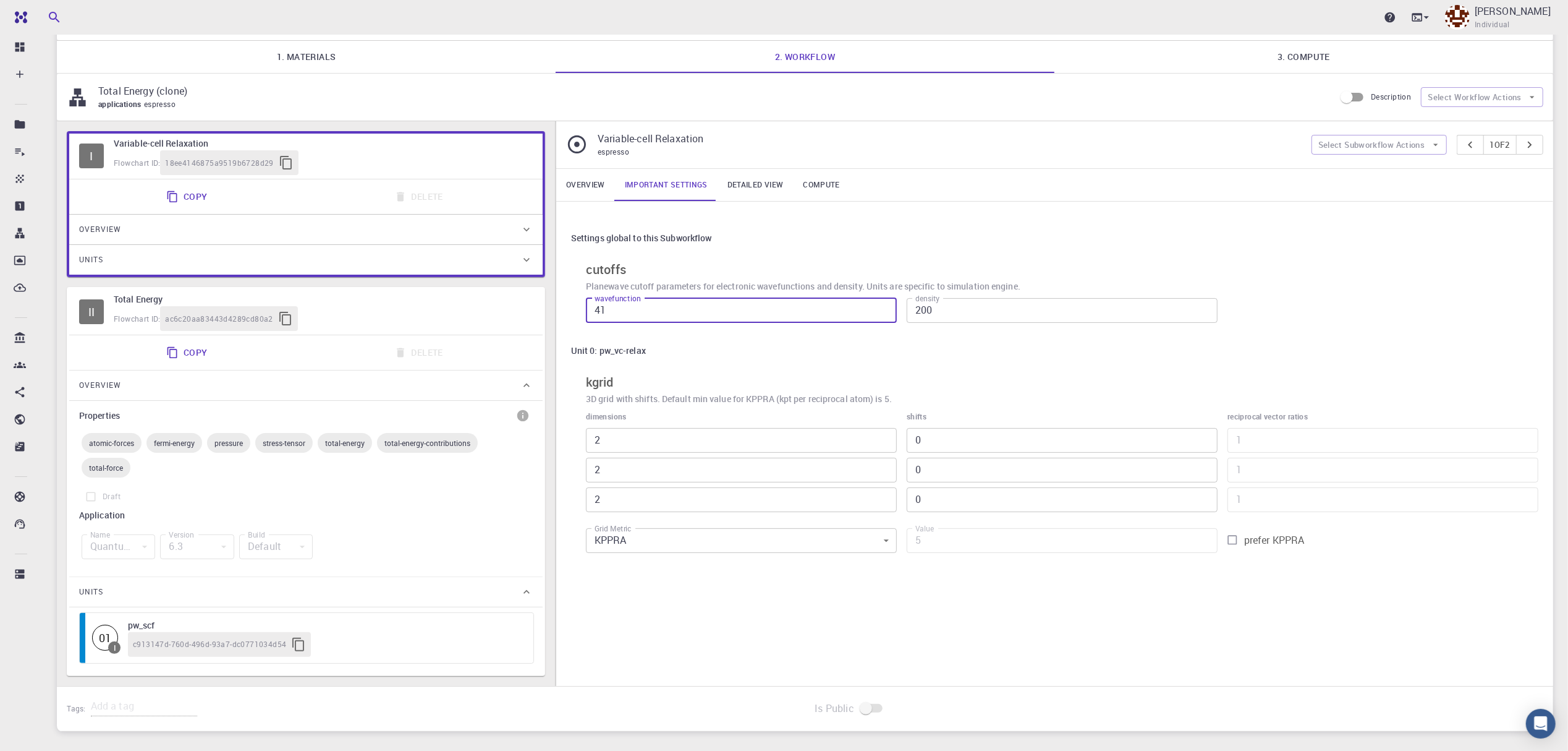
click at [880, 312] on input "41" at bounding box center [741, 310] width 311 height 25
click at [880, 312] on input "42" at bounding box center [741, 310] width 311 height 25
click at [880, 312] on input "52" at bounding box center [741, 310] width 311 height 25
type input "60"
click at [880, 312] on input "60" at bounding box center [741, 310] width 311 height 25
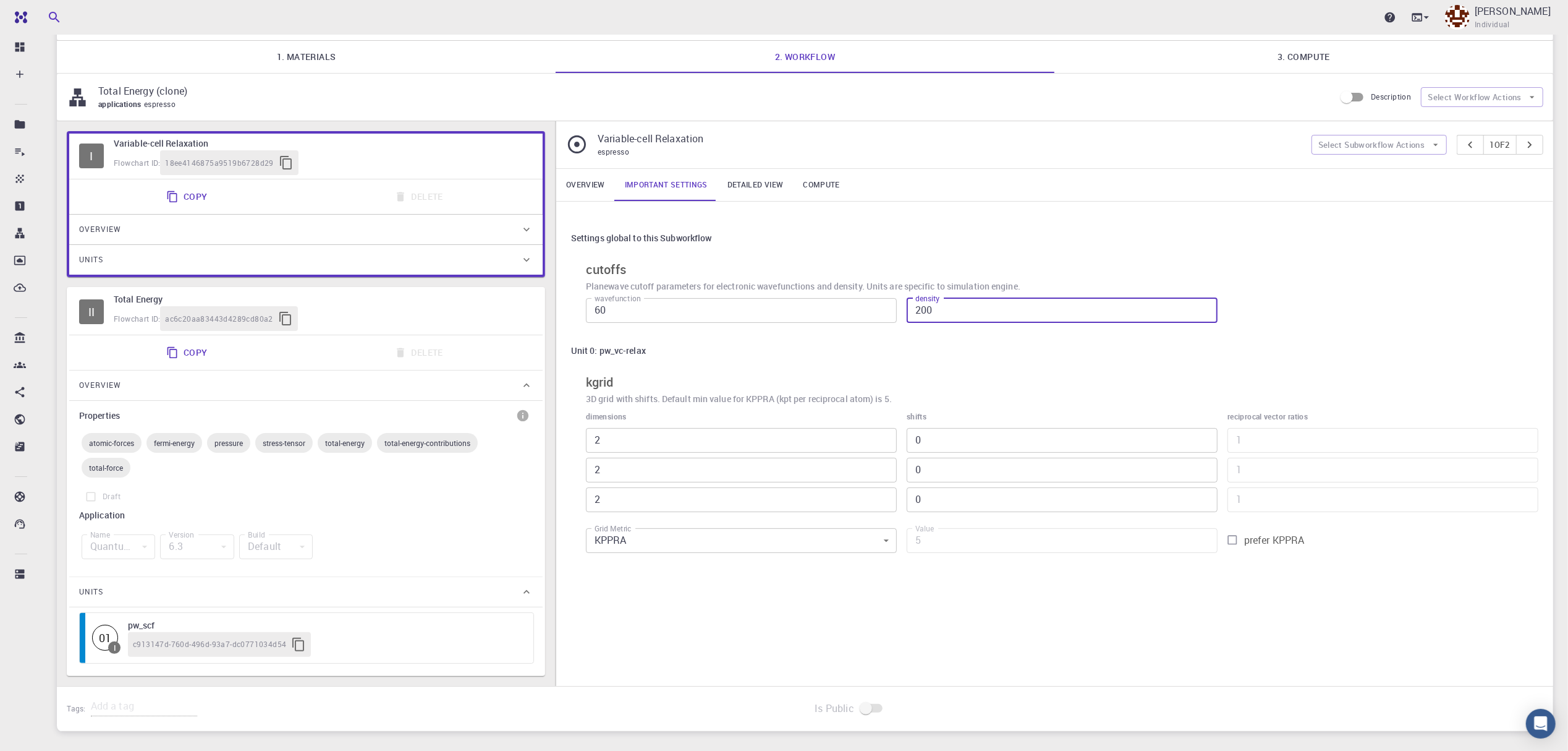
click at [977, 307] on input "200" at bounding box center [1061, 310] width 311 height 25
drag, startPoint x: 949, startPoint y: 313, endPoint x: 886, endPoint y: 320, distance: 63.4
click at [886, 320] on div "wavefunction 60 wavefunction density 200 density" at bounding box center [1057, 309] width 962 height 41
type input "480"
type input "121"
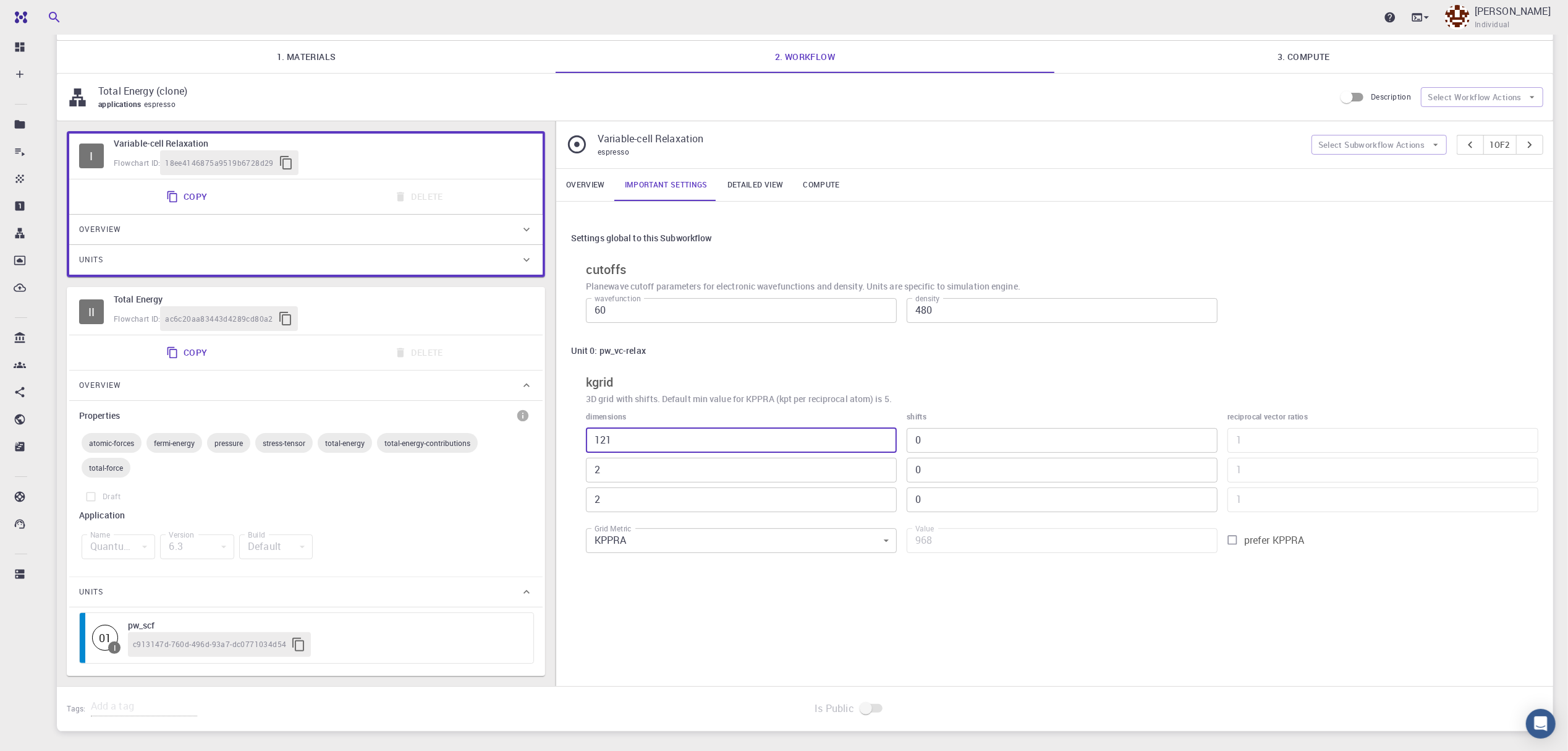
type input "968"
drag, startPoint x: 562, startPoint y: 452, endPoint x: 641, endPoint y: 441, distance: 79.8
click at [544, 450] on div "I Variable-cell Relaxation Flowchart ID: 18ee4146875a9519b6728d29 Copy Delete O…" at bounding box center [804, 403] width 1496 height 565
type input "1"
type input "8"
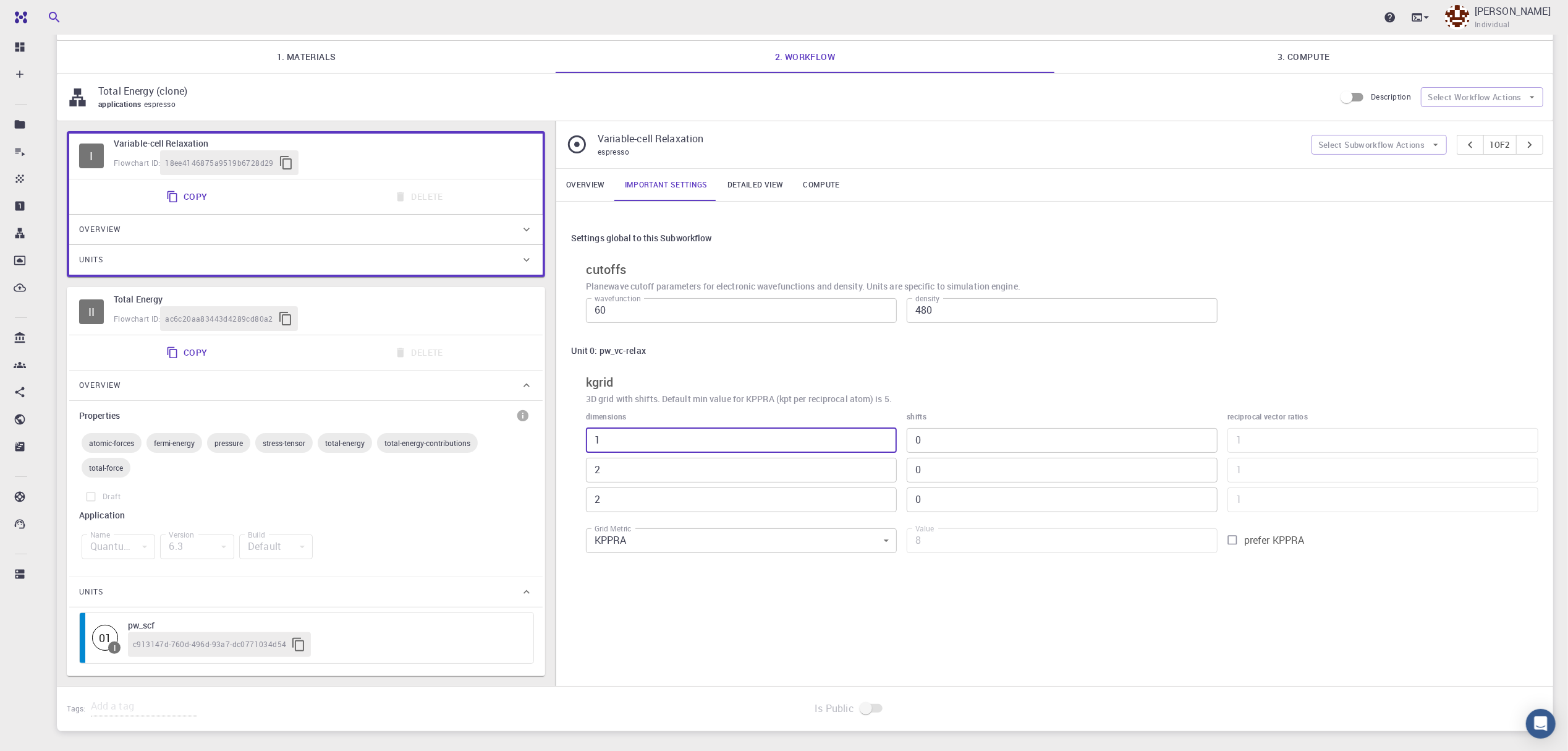
type input "11"
type input "88"
drag, startPoint x: 614, startPoint y: 481, endPoint x: 563, endPoint y: 480, distance: 51.0
click at [563, 480] on div "Settings global to this Subworkflow cutoffs Planewave cutoff parameters for ele…" at bounding box center [1054, 393] width 997 height 382
drag, startPoint x: 657, startPoint y: 447, endPoint x: 557, endPoint y: 436, distance: 100.6
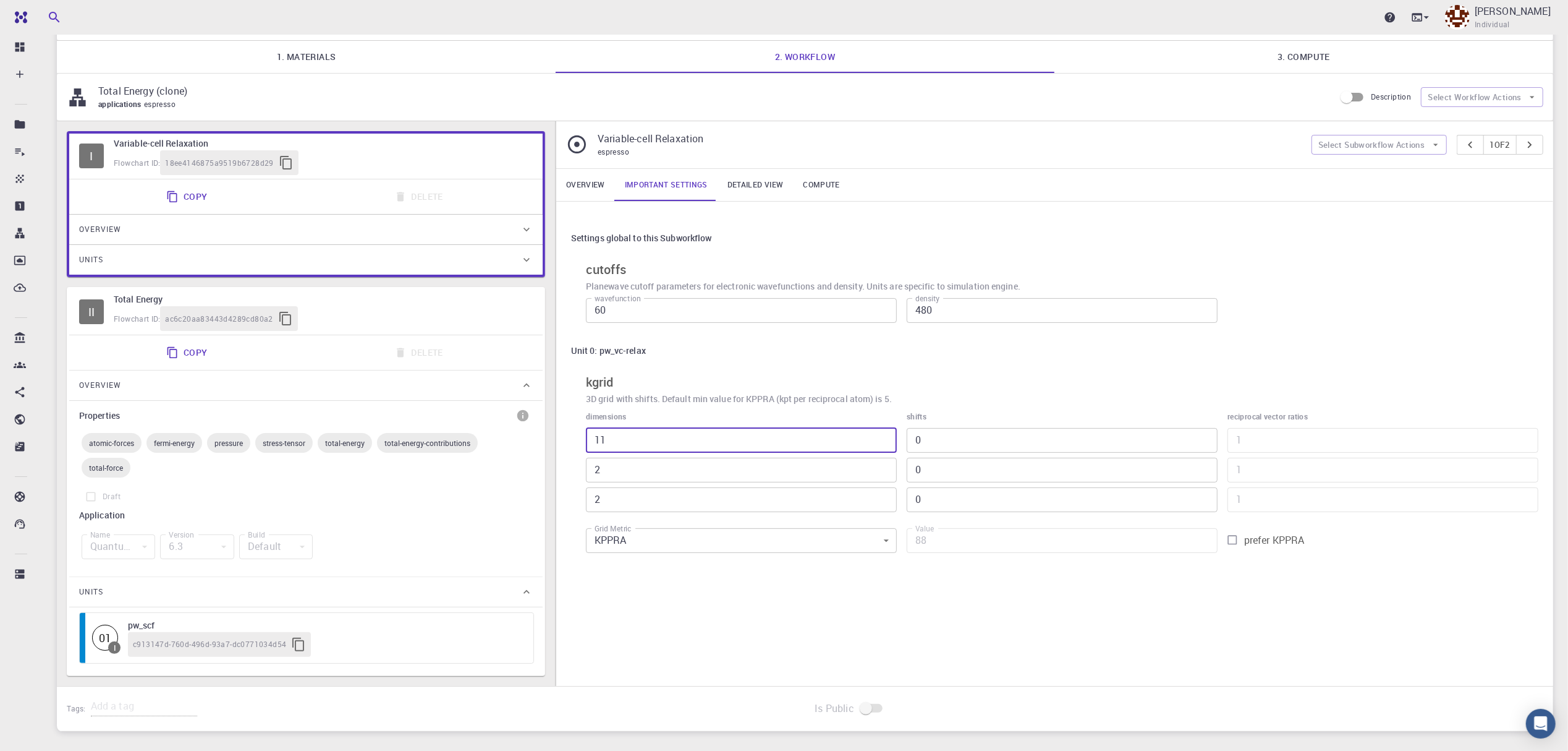
click at [557, 436] on div "Settings global to this Subworkflow cutoffs Planewave cutoff parameters for ele…" at bounding box center [1054, 393] width 997 height 382
type input "1"
type input "8"
type input "1"
drag, startPoint x: 636, startPoint y: 471, endPoint x: 485, endPoint y: 464, distance: 151.2
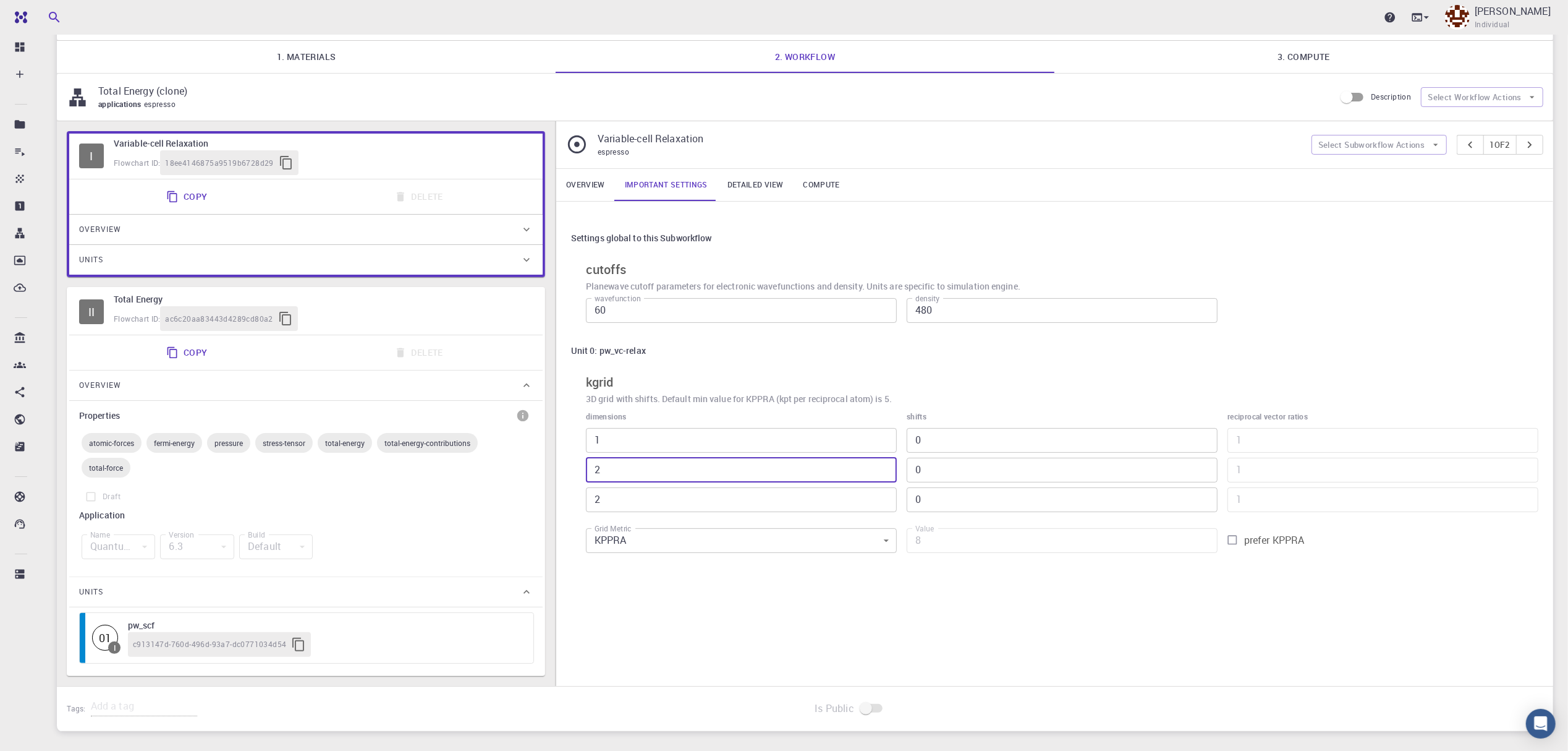
click at [485, 464] on div "I Variable-cell Relaxation Flowchart ID: 18ee4146875a9519b6728d29 Copy Delete O…" at bounding box center [804, 403] width 1496 height 565
type input "1"
type input "4"
type input "1"
drag, startPoint x: 630, startPoint y: 508, endPoint x: 718, endPoint y: 515, distance: 88.3
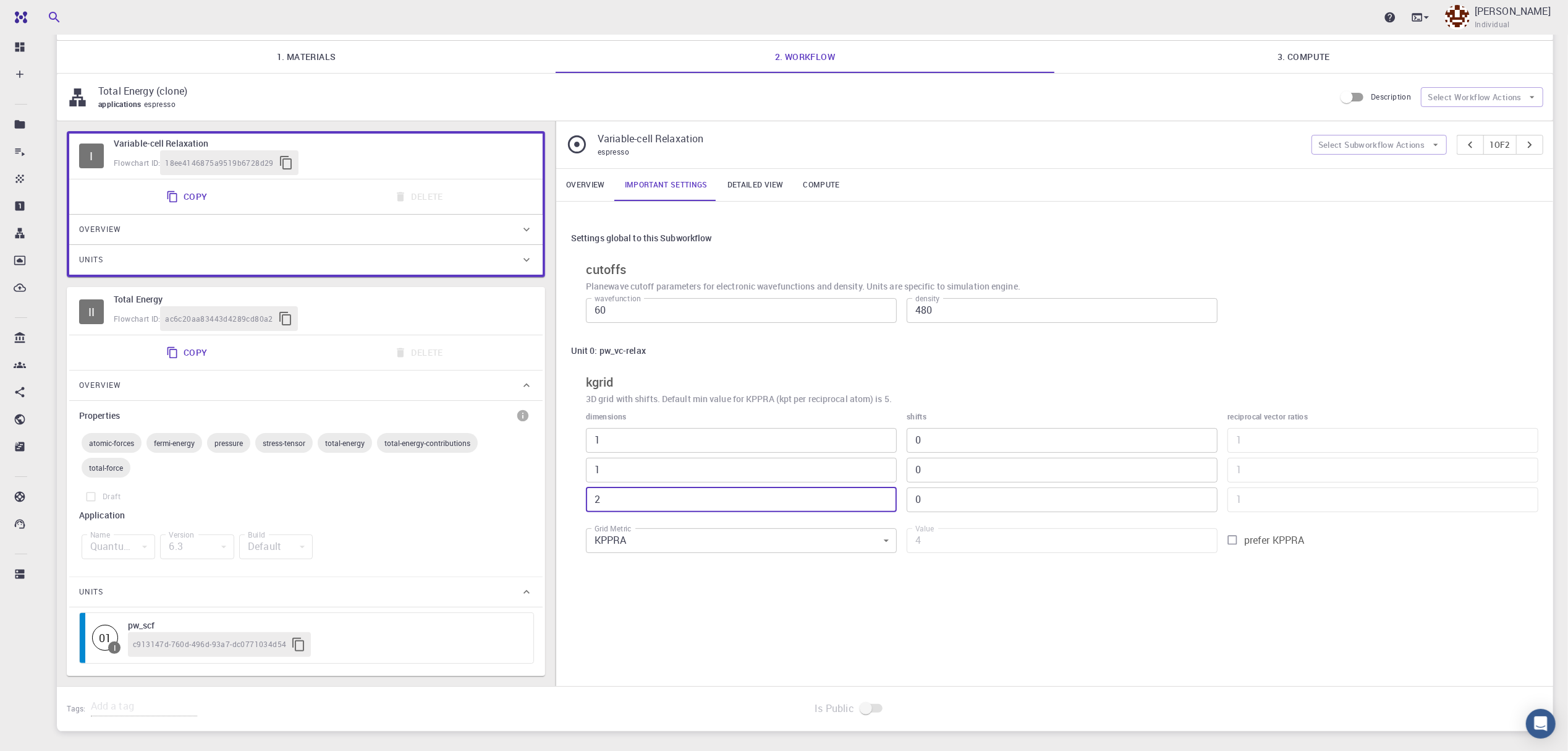
click at [520, 498] on div "I Variable-cell Relaxation Flowchart ID: 18ee4146875a9519b6728d29 Copy Delete O…" at bounding box center [804, 403] width 1496 height 565
type input "1"
type input "2"
type input "1"
click at [1377, 583] on div "Settings global to this Subworkflow cutoffs Planewave cutoff parameters for ele…" at bounding box center [1054, 393] width 997 height 382
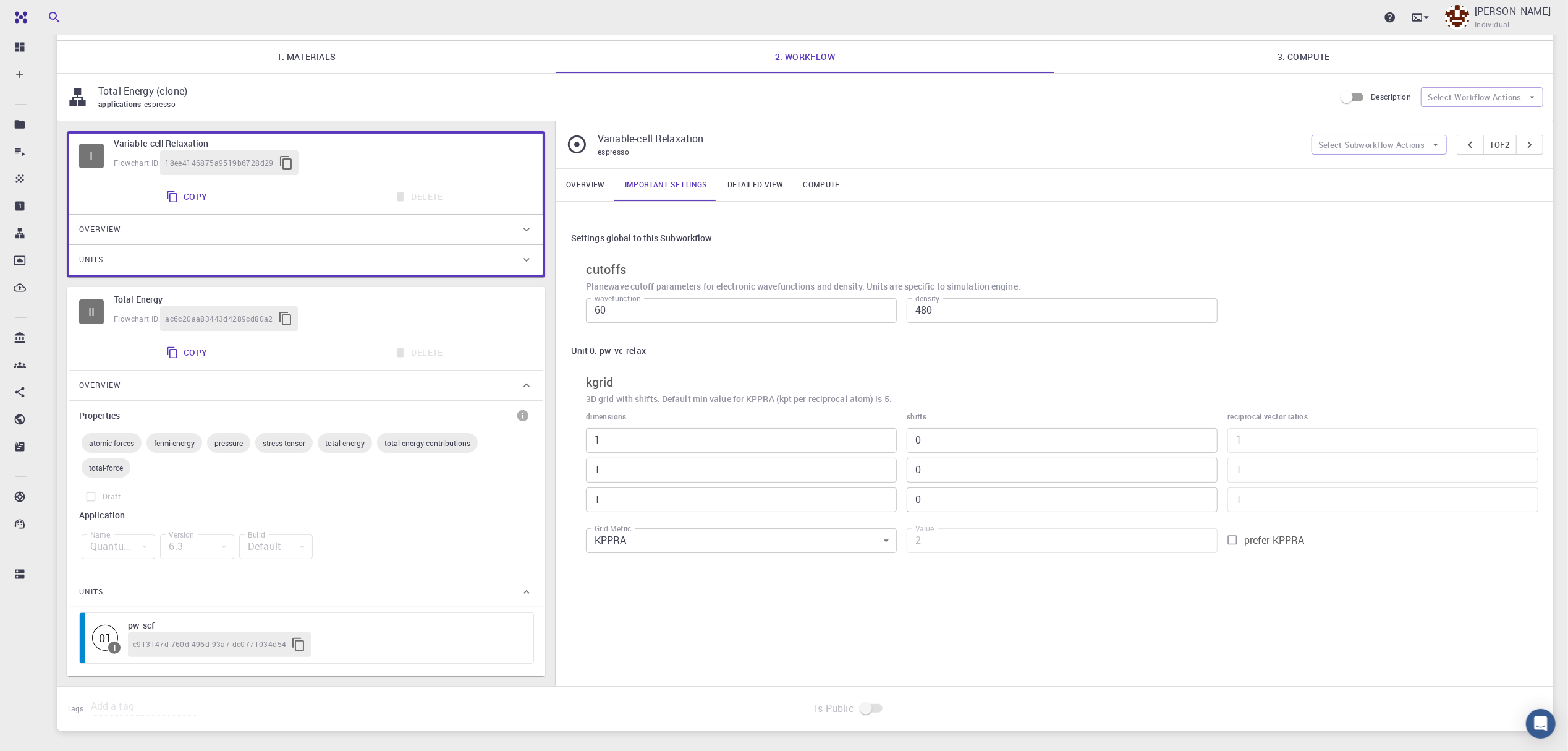
scroll to position [1, 0]
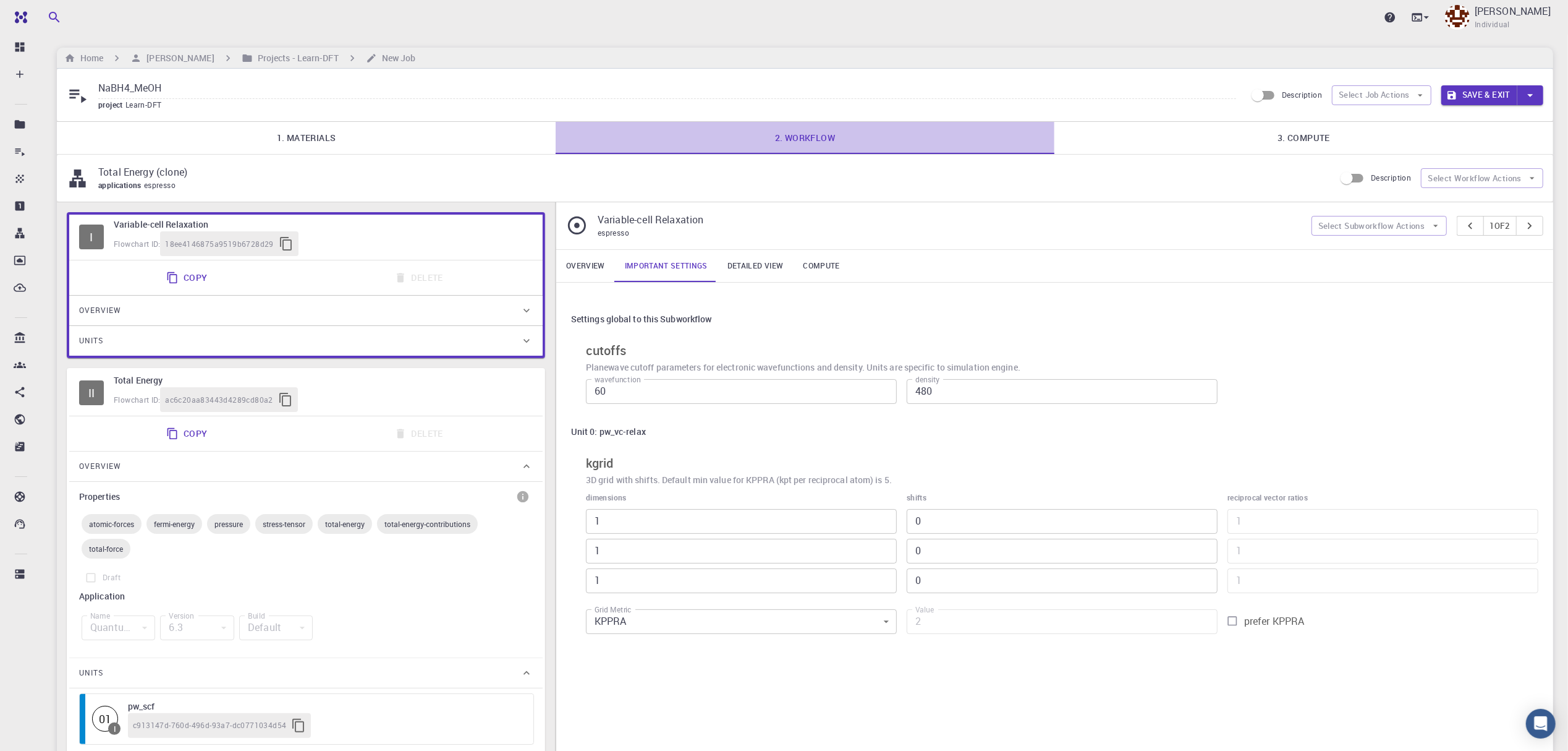
click at [788, 140] on link "2. Workflow" at bounding box center [804, 138] width 499 height 32
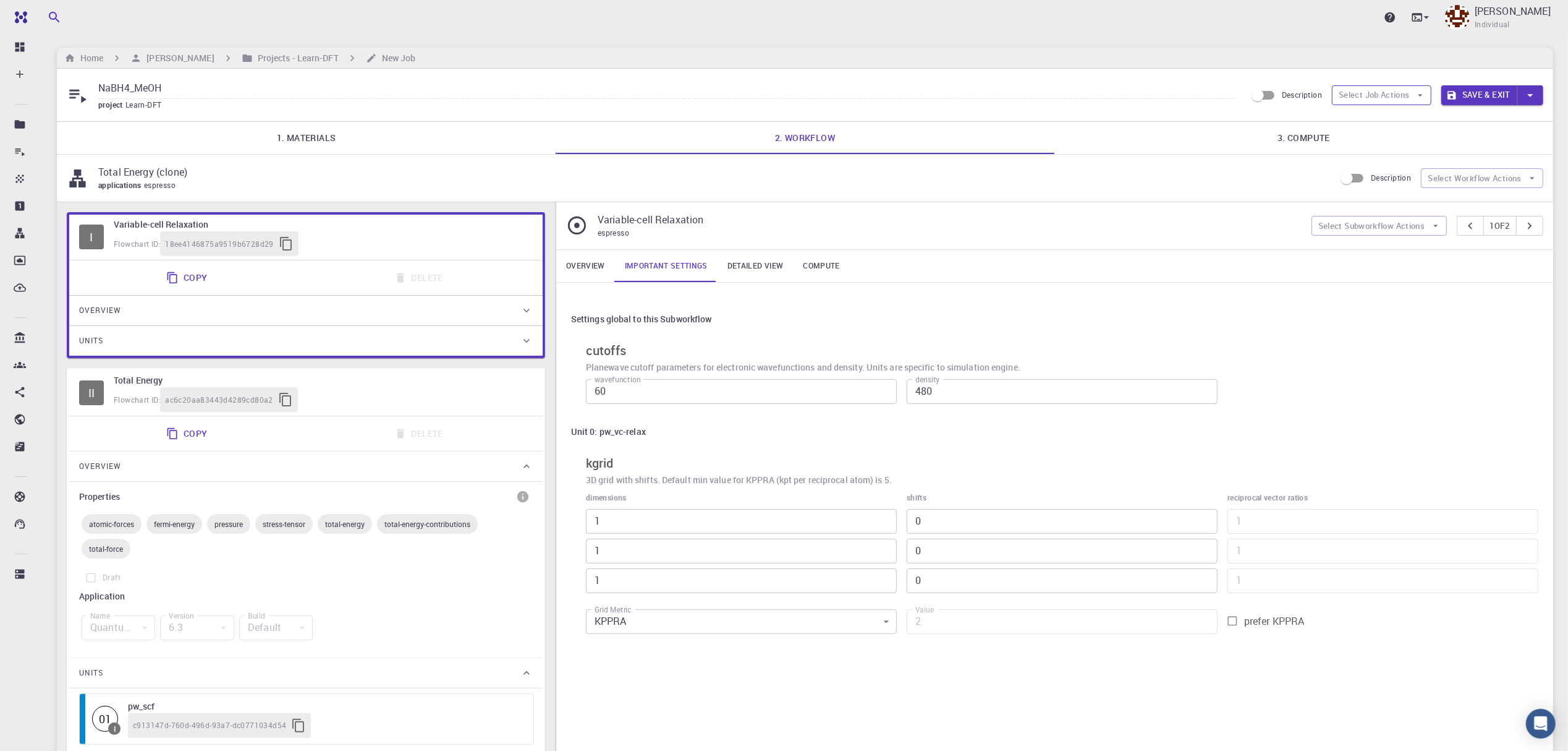
click at [1422, 94] on icon "button" at bounding box center [1419, 95] width 11 height 11
click at [1532, 181] on icon "button" at bounding box center [1532, 178] width 11 height 11
click at [1527, 208] on icon at bounding box center [1527, 210] width 22 height 22
type input "2"
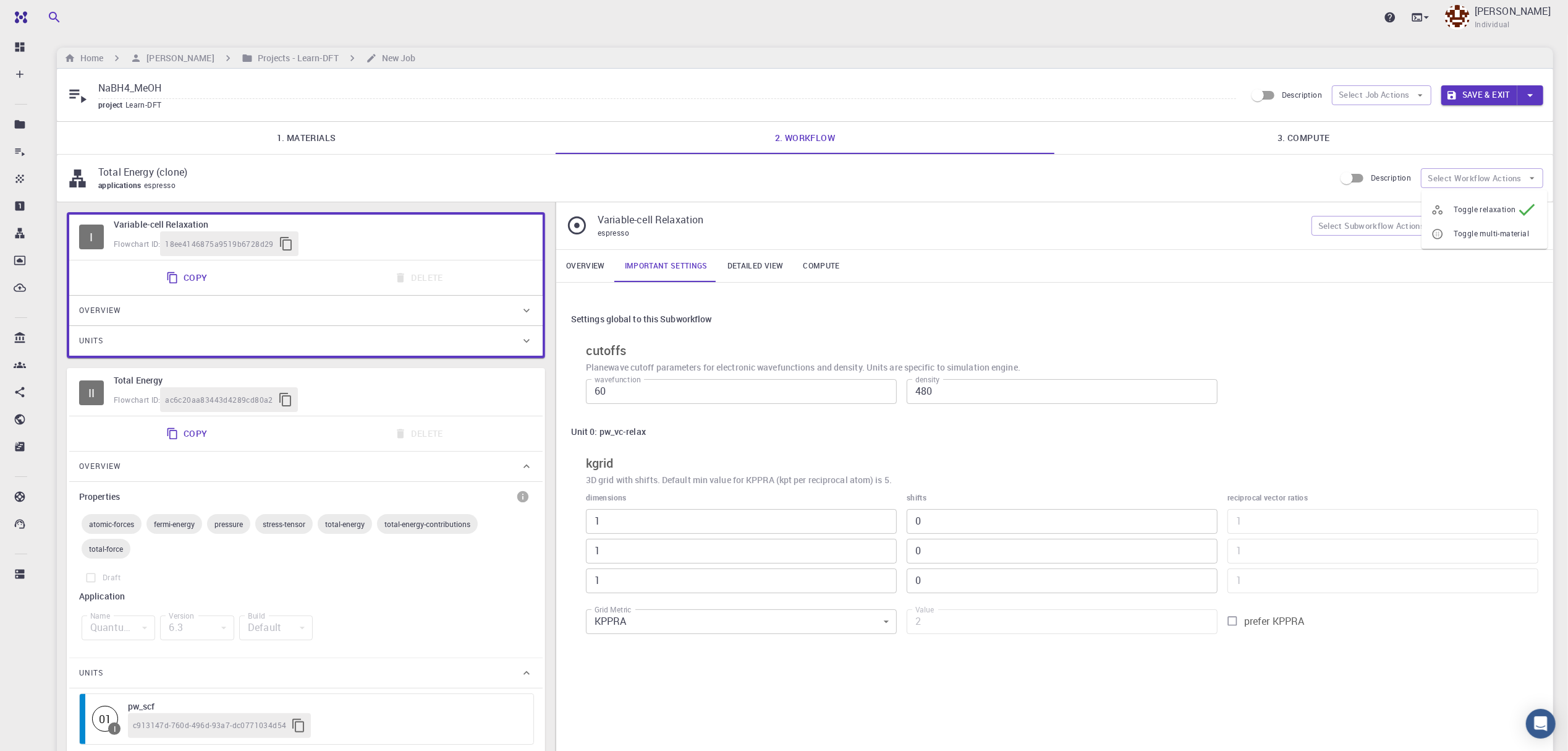
type input "2"
type input "5"
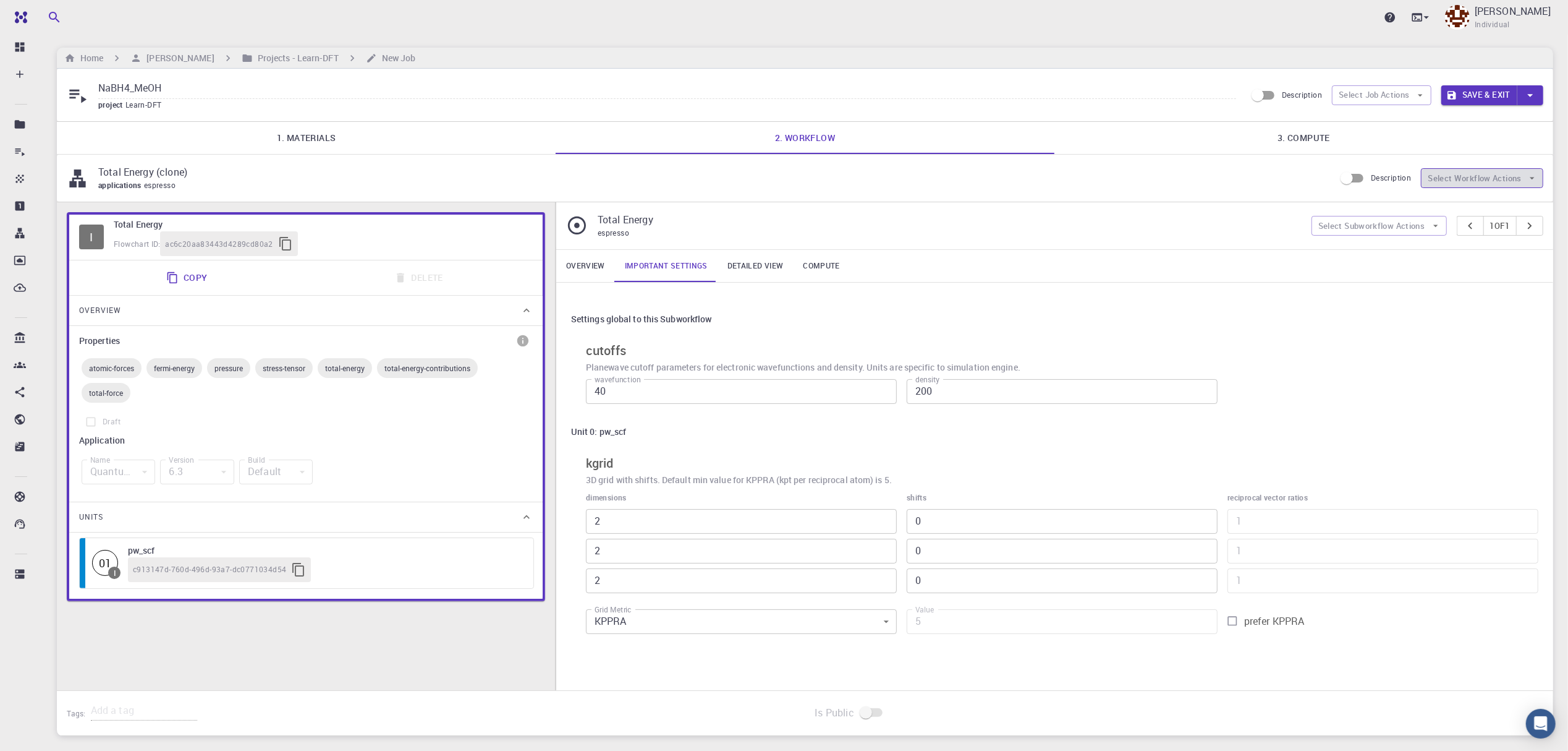
click at [1504, 176] on button "Select Workflow Actions" at bounding box center [1482, 178] width 122 height 20
click at [1506, 203] on span "Toggle relaxation" at bounding box center [1494, 205] width 80 height 12
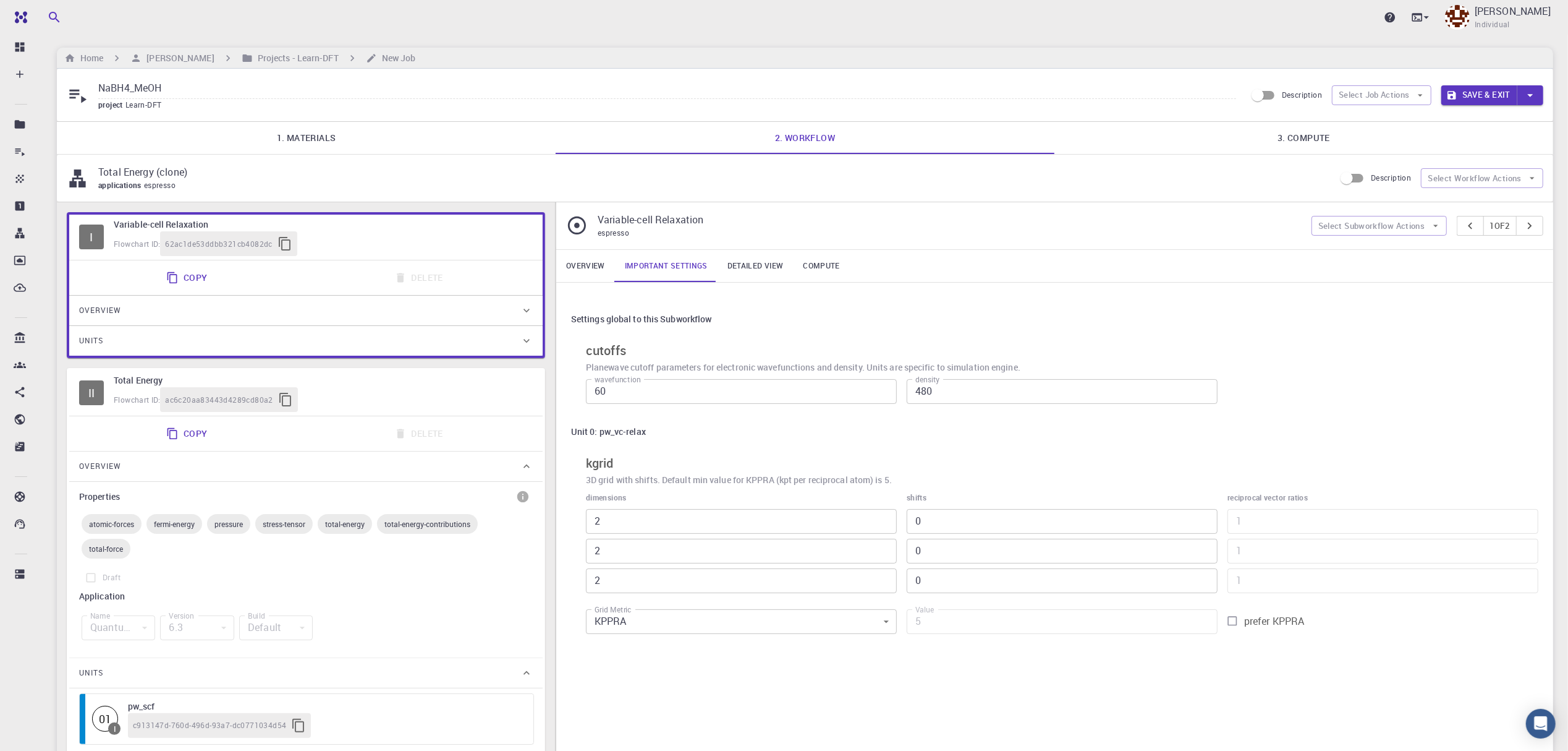
type input "1"
type input "2"
click at [935, 451] on div "Unit 0: pw_vc-relax kgrid 3D grid with shifts. Default min value for KPPRA (kpt…" at bounding box center [1054, 530] width 967 height 220
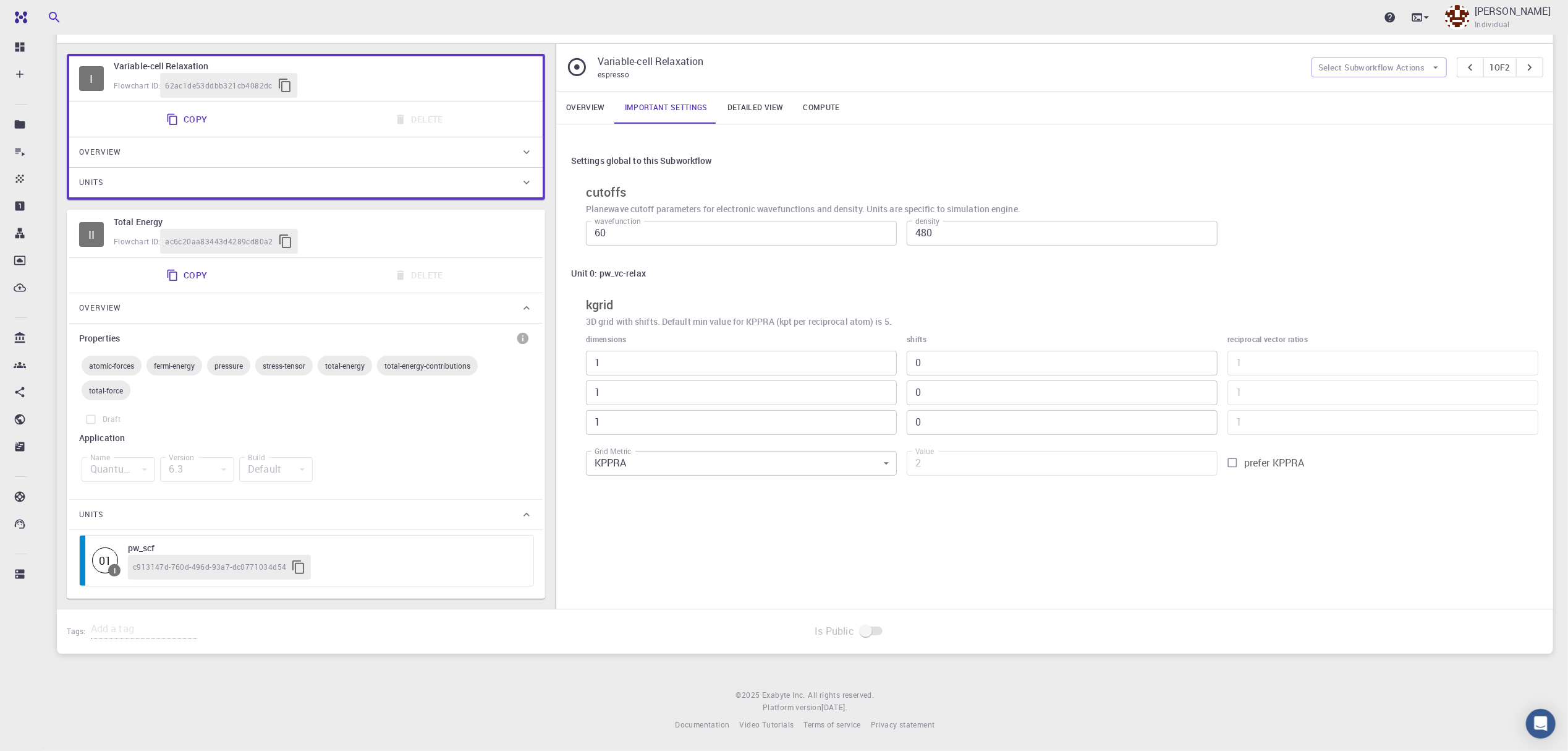
scroll to position [166, 0]
click at [194, 62] on h6 "Variable-cell Relaxation" at bounding box center [323, 66] width 419 height 14
click at [526, 146] on icon at bounding box center [526, 152] width 12 height 12
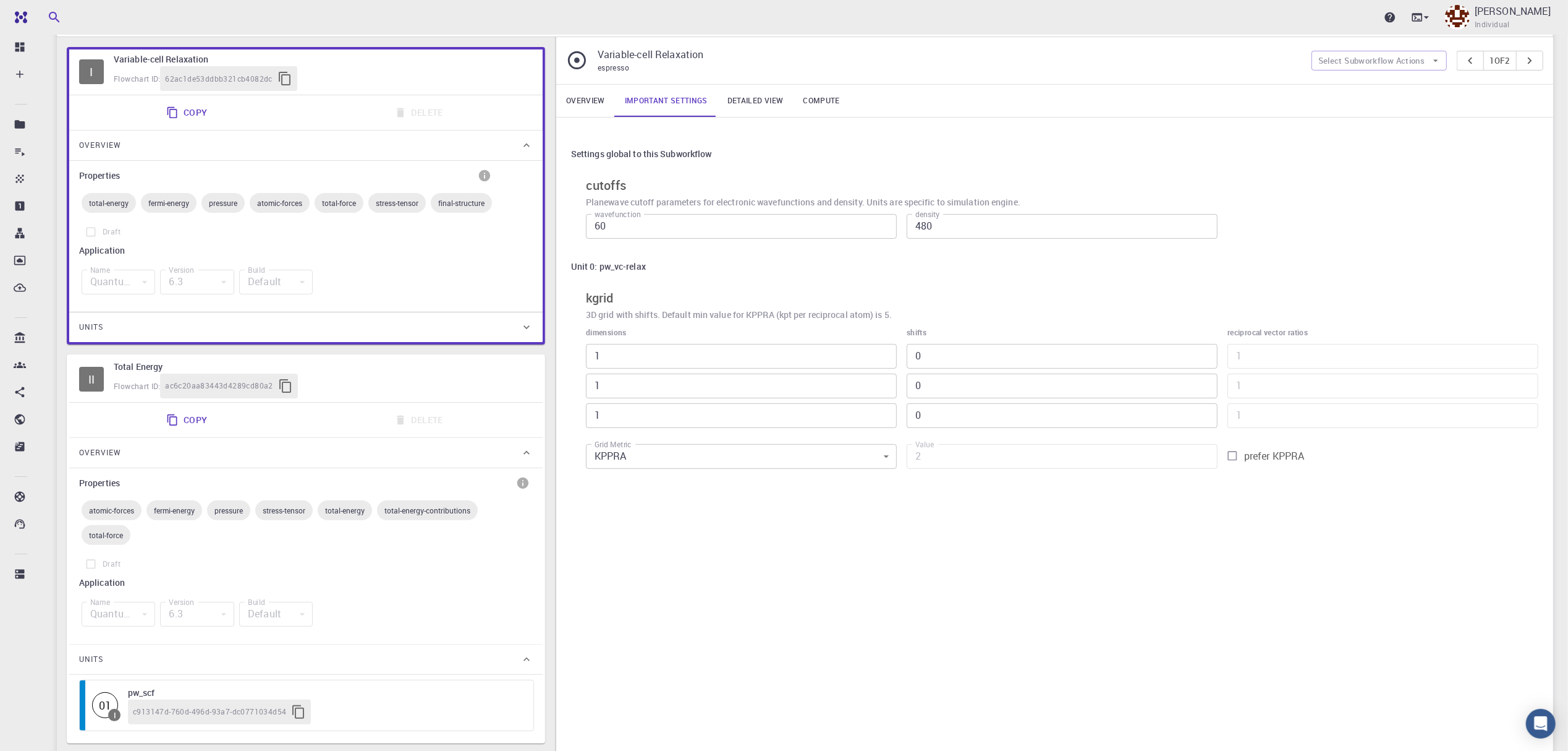
click at [530, 337] on div "Units" at bounding box center [306, 327] width 473 height 30
